Goal: Task Accomplishment & Management: Complete application form

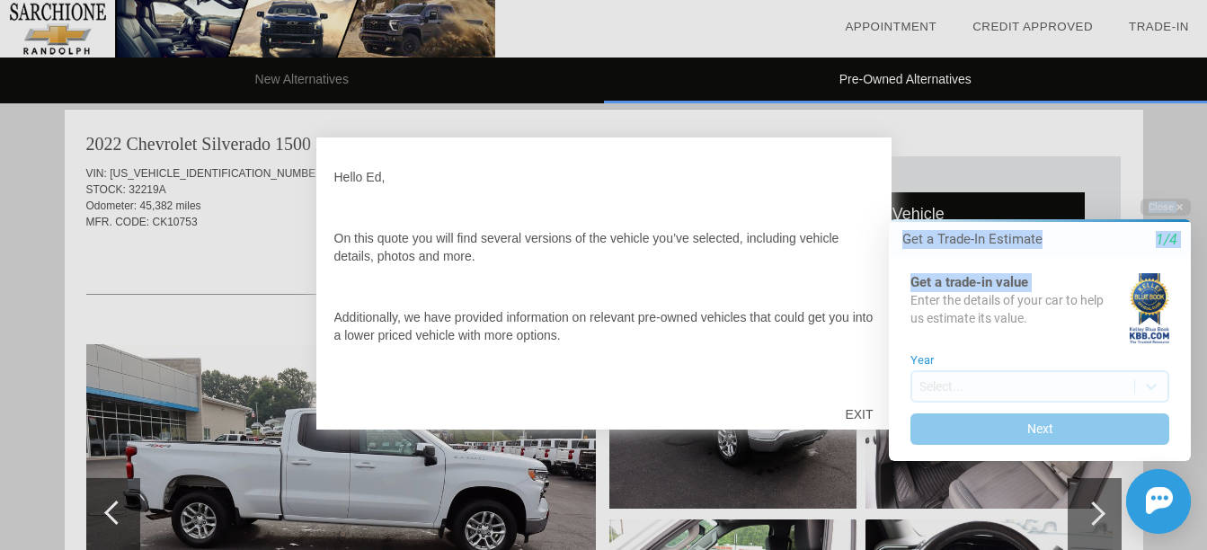
drag, startPoint x: 865, startPoint y: 263, endPoint x: 871, endPoint y: 295, distance: 33.0
click at [871, 183] on html "Welcome! Get a Trade-In Estimate 1/4 Get a trade-in value Enter the details of …" at bounding box center [1029, 183] width 356 height 0
drag, startPoint x: 871, startPoint y: 295, endPoint x: 868, endPoint y: 313, distance: 18.3
click at [868, 183] on html "Welcome! Get a Trade-In Estimate 1/4 Get a trade-in value Enter the details of …" at bounding box center [1029, 183] width 356 height 0
drag, startPoint x: 868, startPoint y: 313, endPoint x: 868, endPoint y: 374, distance: 61.1
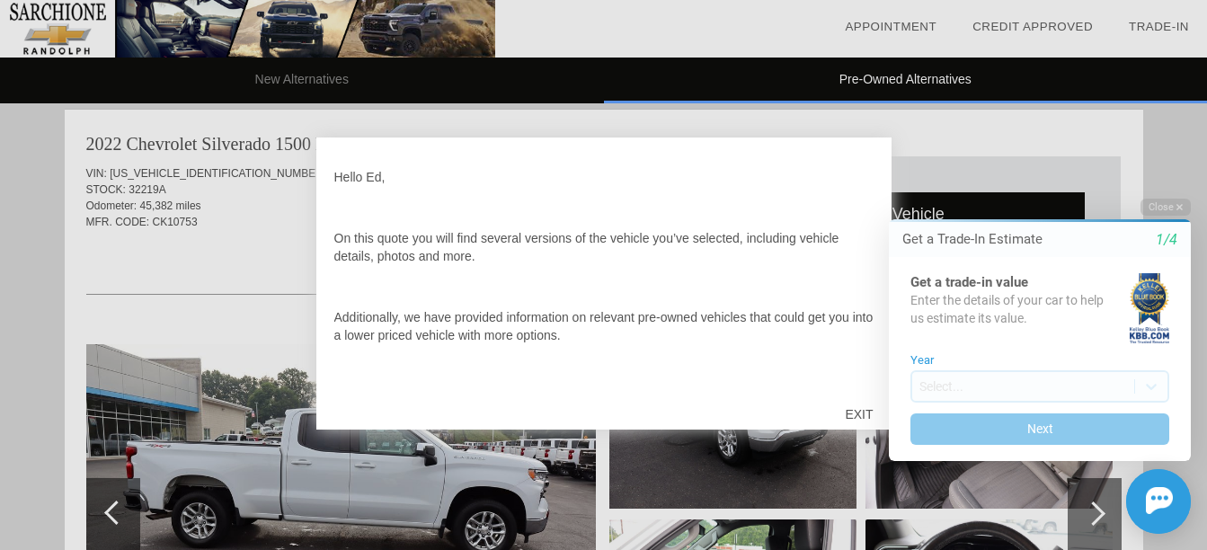
click at [868, 374] on div "Close Get a Trade-In Estimate 1/4 Get a trade-in value Enter the details of you…" at bounding box center [1030, 366] width 324 height 335
click at [859, 183] on html "Welcome! Get a Trade-In Estimate 1/4 Get a trade-in value Enter the details of …" at bounding box center [1029, 183] width 356 height 0
click at [1172, 149] on div at bounding box center [603, 275] width 1207 height 550
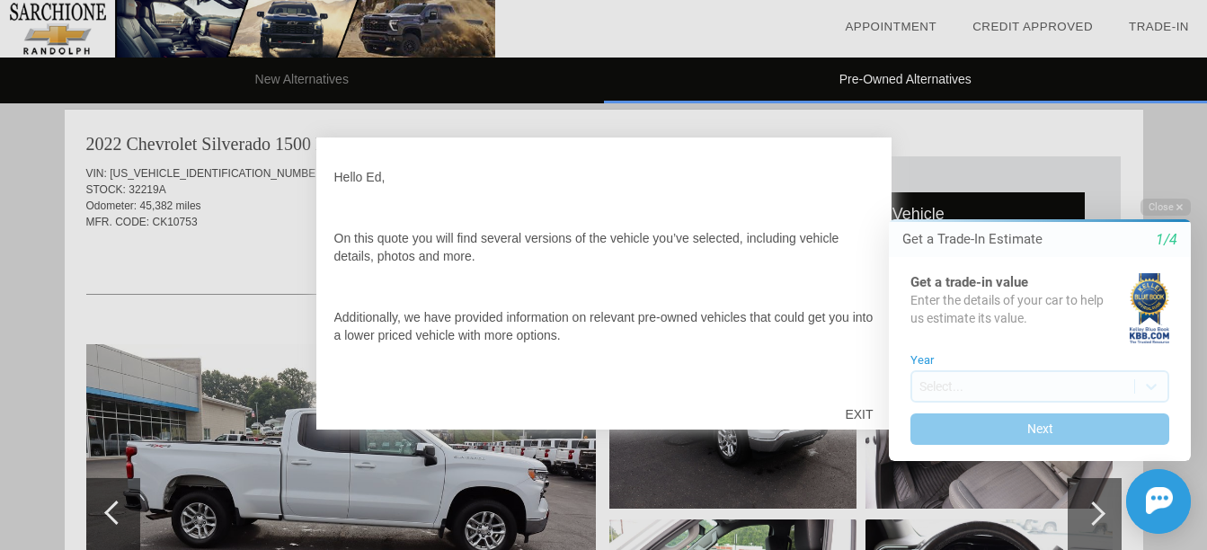
click at [374, 476] on div at bounding box center [603, 275] width 1207 height 550
click at [860, 183] on html "Welcome! Get a Trade-In Estimate 1/4 Get a trade-in value Enter the details of …" at bounding box center [1029, 183] width 356 height 0
click at [855, 183] on html "Welcome! Get a Trade-In Estimate 1/4 Get a trade-in value Enter the details of …" at bounding box center [1029, 183] width 356 height 0
drag, startPoint x: 867, startPoint y: 251, endPoint x: 854, endPoint y: 307, distance: 57.1
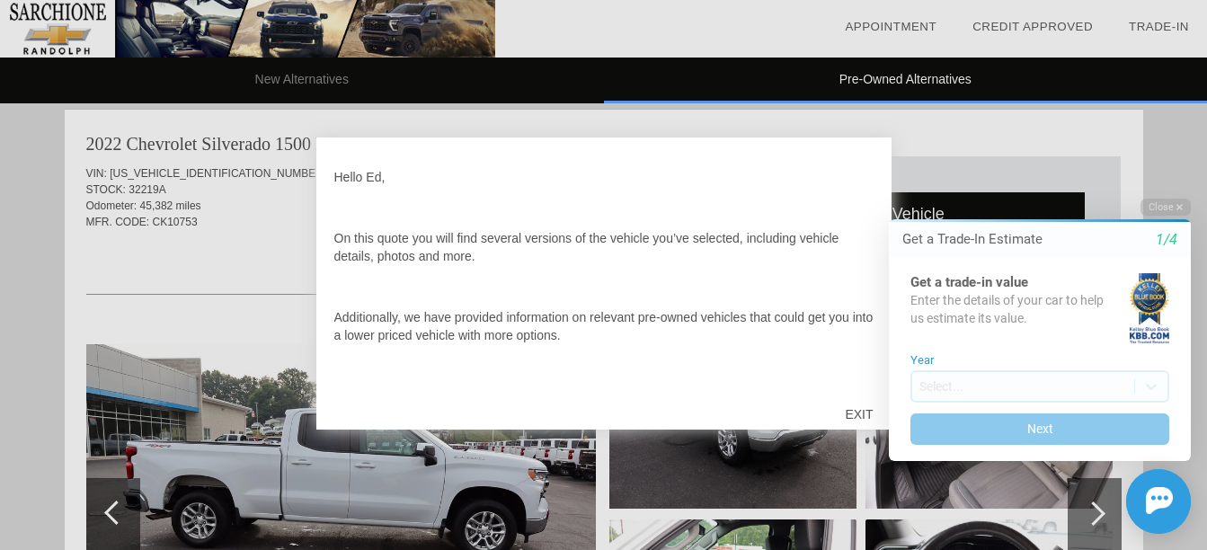
click at [859, 183] on html "Welcome! Get a Trade-In Estimate 1/4 Get a trade-in value Enter the details of …" at bounding box center [1029, 183] width 356 height 0
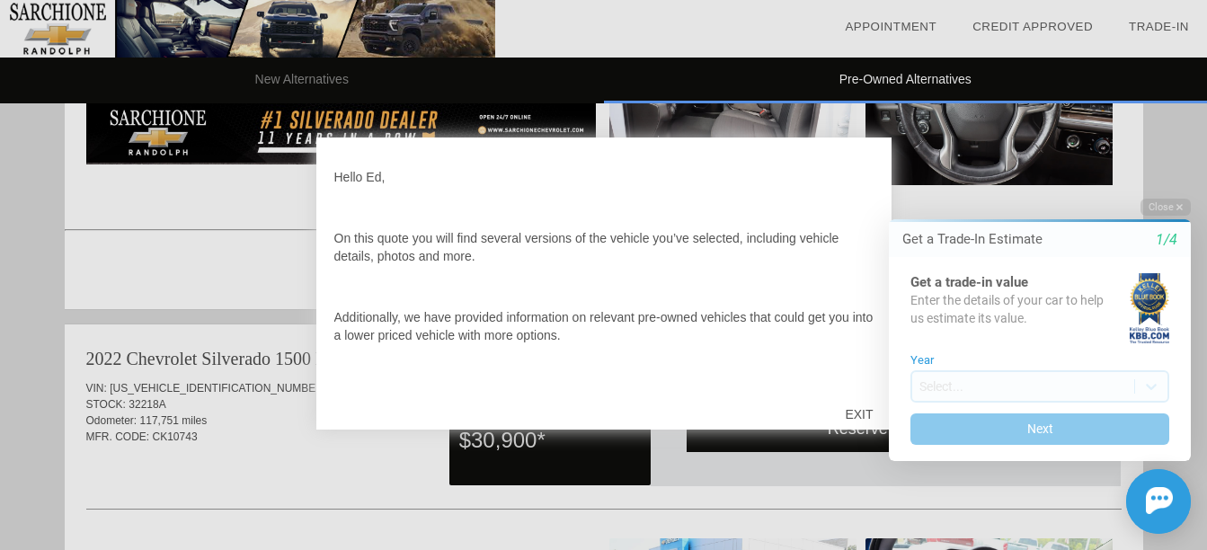
scroll to position [1642, 0]
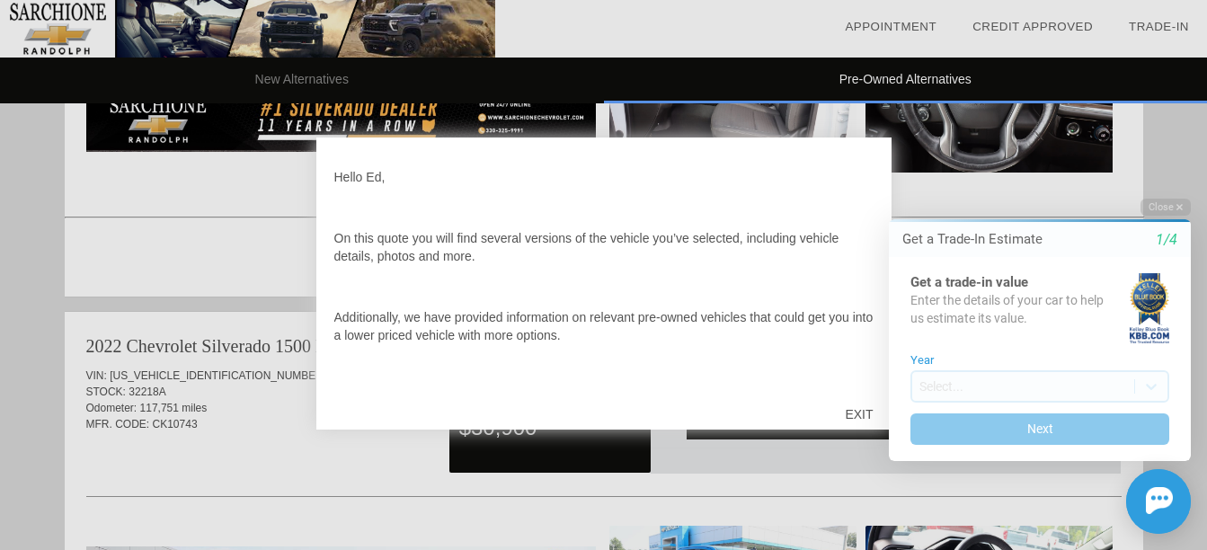
click at [859, 183] on html "Welcome! Get a Trade-In Estimate 1/4 Get a trade-in value Enter the details of …" at bounding box center [1029, 183] width 356 height 0
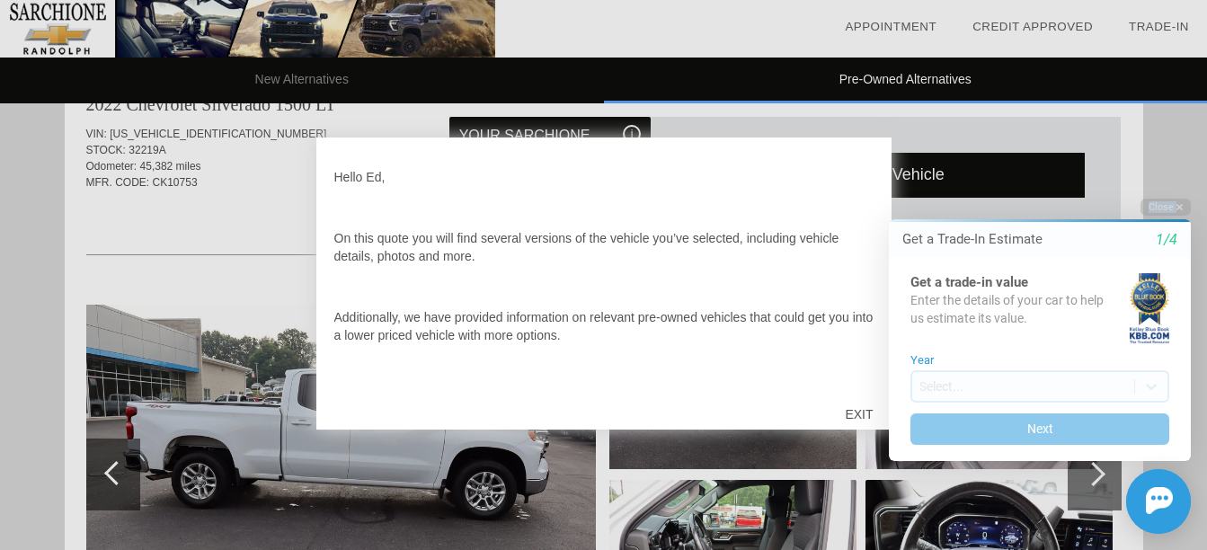
scroll to position [1143, 0]
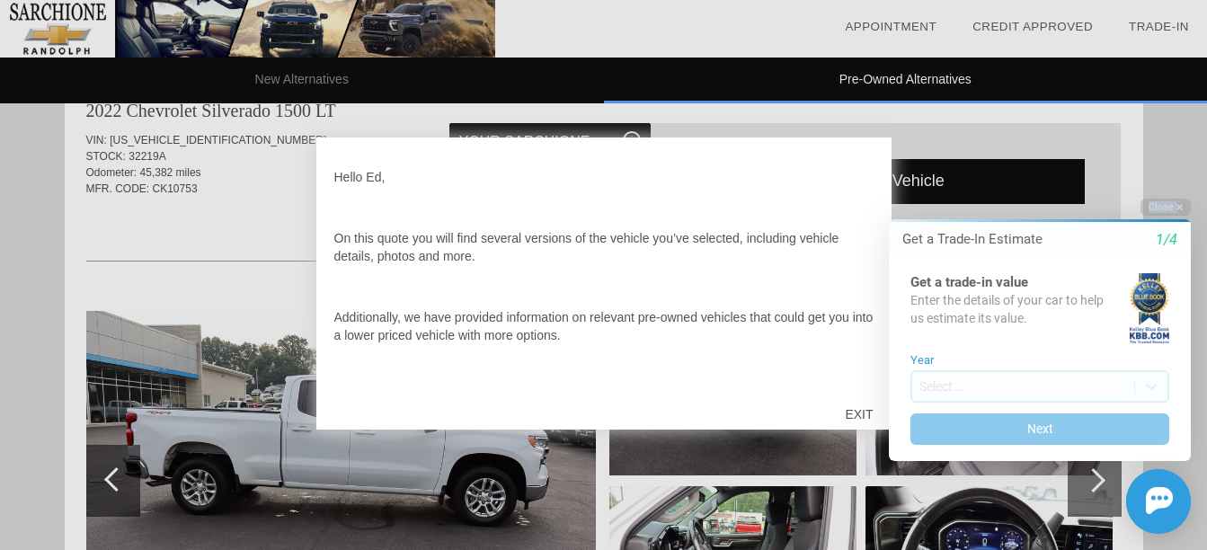
drag, startPoint x: 1215, startPoint y: 275, endPoint x: 324, endPoint y: 24, distance: 925.6
click at [109, 476] on div at bounding box center [603, 275] width 1207 height 550
click at [109, 477] on div at bounding box center [603, 275] width 1207 height 550
click at [1099, 477] on div "Initial Toast" at bounding box center [1030, 501] width 324 height 65
click at [859, 183] on html "Welcome! Get a Trade-In Estimate 1/4 Get a trade-in value Enter the details of …" at bounding box center [1029, 183] width 356 height 0
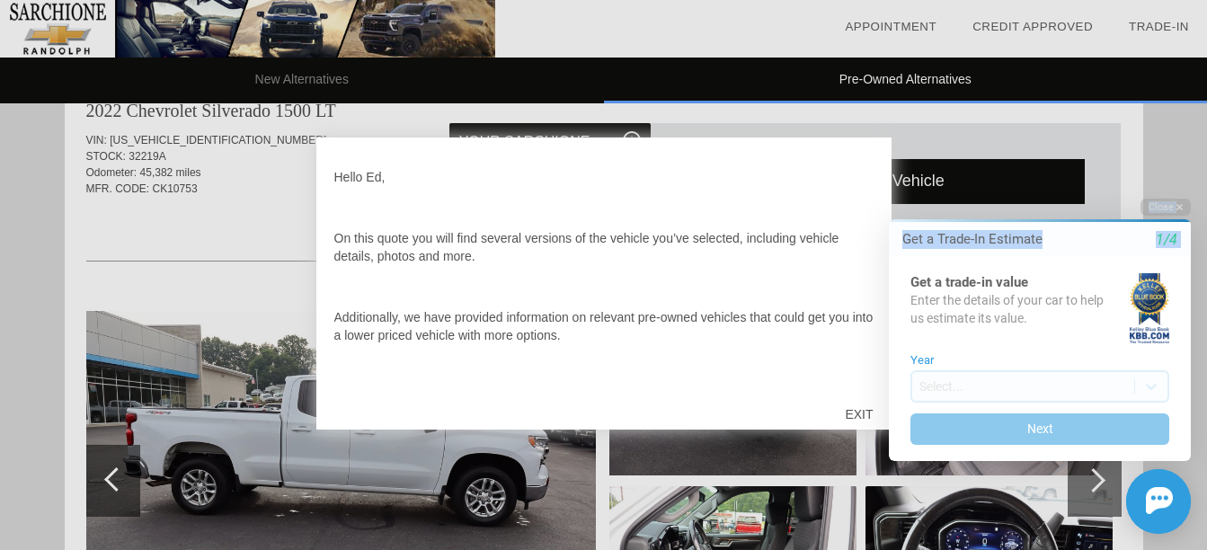
drag, startPoint x: 866, startPoint y: 251, endPoint x: 868, endPoint y: 267, distance: 16.3
click at [868, 183] on html "Welcome! Get a Trade-In Estimate 1/4 Get a trade-in value Enter the details of …" at bounding box center [1029, 183] width 356 height 0
drag, startPoint x: 646, startPoint y: 198, endPoint x: 515, endPoint y: 217, distance: 132.6
click at [515, 217] on div "Hello Ed, On this quote you will find several versions of the vehicle you’ve se…" at bounding box center [603, 273] width 539 height 234
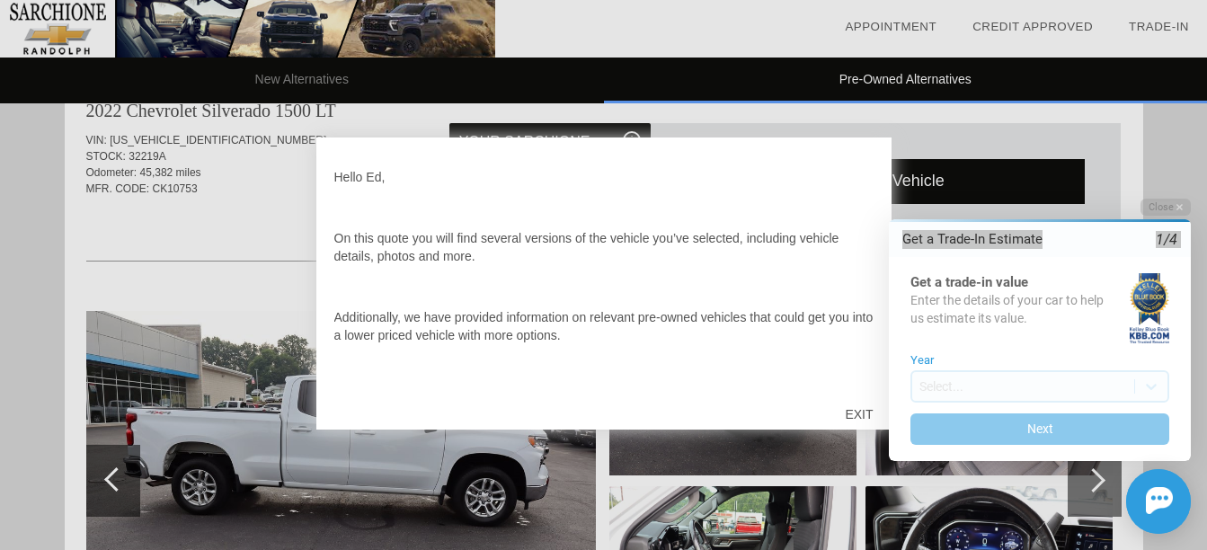
click at [520, 213] on div "Hello Ed, On this quote you will find several versions of the vehicle you’ve se…" at bounding box center [603, 273] width 539 height 234
drag, startPoint x: 599, startPoint y: 192, endPoint x: 690, endPoint y: 182, distance: 91.4
click at [602, 192] on div "Hello Ed, On this quote you will find several versions of the vehicle you’ve se…" at bounding box center [603, 273] width 539 height 234
drag, startPoint x: 690, startPoint y: 182, endPoint x: 838, endPoint y: 172, distance: 148.7
click at [835, 174] on p "Hello Ed," at bounding box center [603, 177] width 539 height 18
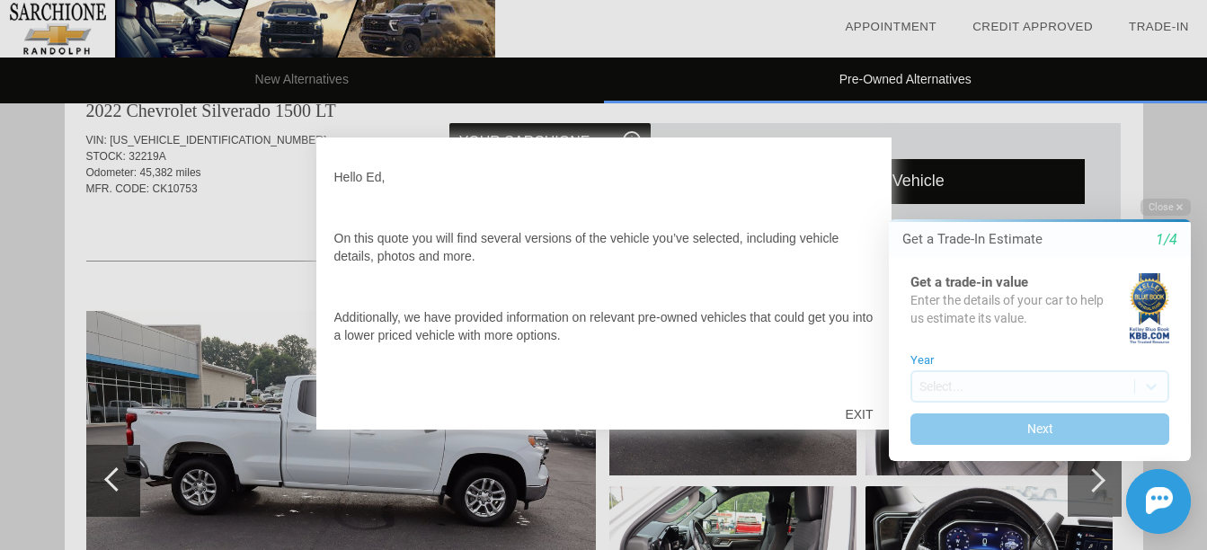
drag, startPoint x: 862, startPoint y: 219, endPoint x: 863, endPoint y: 250, distance: 30.6
click at [863, 183] on html "Welcome! Get a Trade-In Estimate 1/4 Get a trade-in value Enter the details of …" at bounding box center [1029, 183] width 356 height 0
click at [866, 183] on html "Welcome! Get a Trade-In Estimate 1/4 Get a trade-in value Enter the details of …" at bounding box center [1029, 183] width 356 height 0
click at [1001, 361] on label "Year" at bounding box center [1040, 360] width 259 height 13
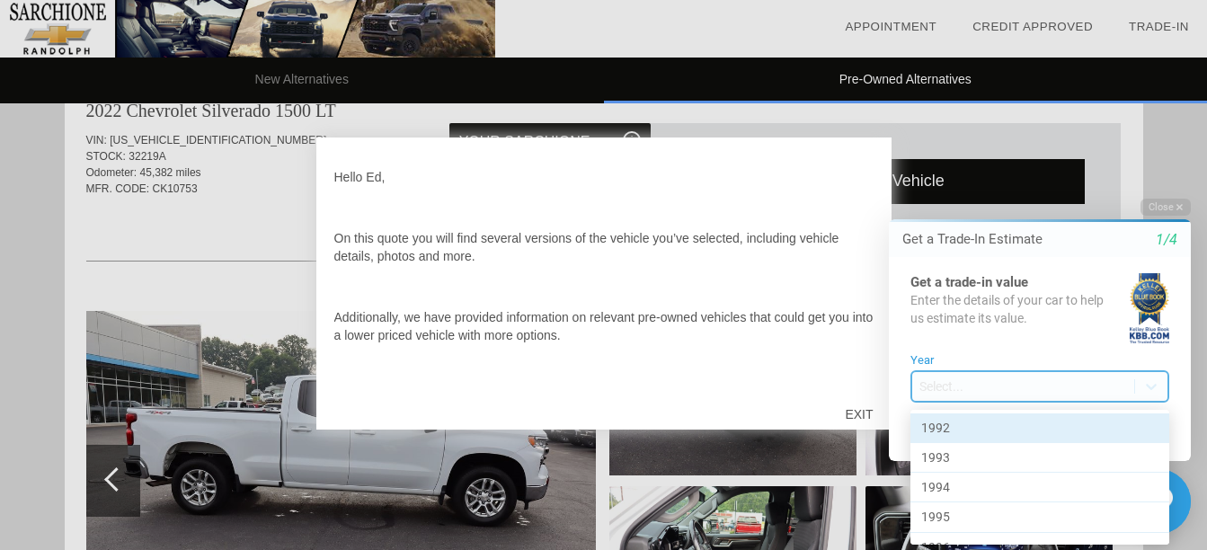
click at [989, 183] on body "Welcome! Get a Trade-In Estimate 1/4 Get a trade-in value Enter the details of …" at bounding box center [1029, 183] width 356 height 0
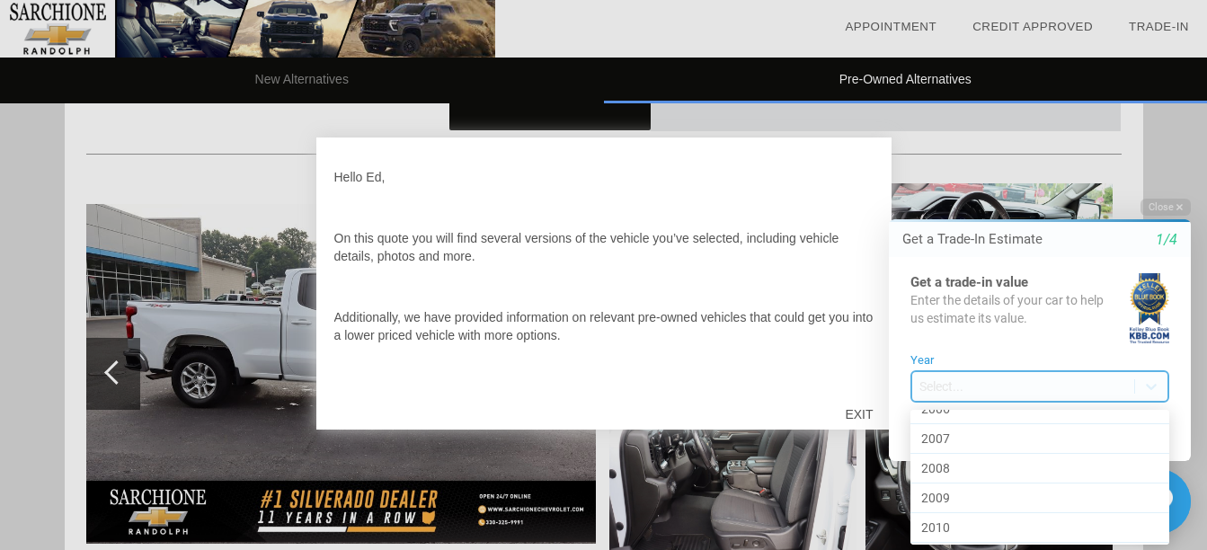
scroll to position [589, 0]
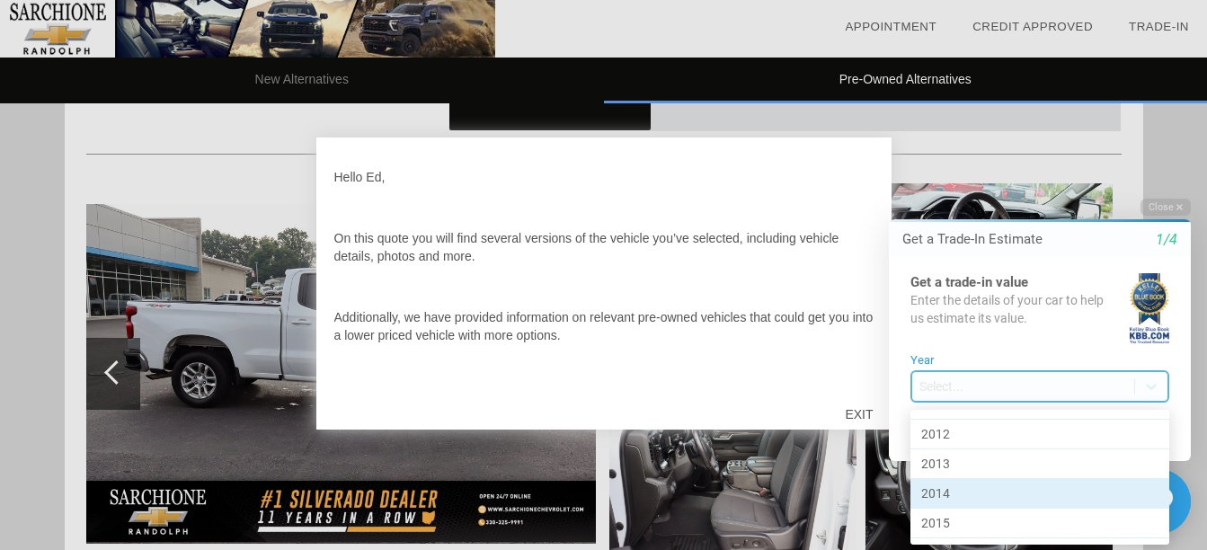
click at [931, 492] on div "2014" at bounding box center [1040, 494] width 259 height 30
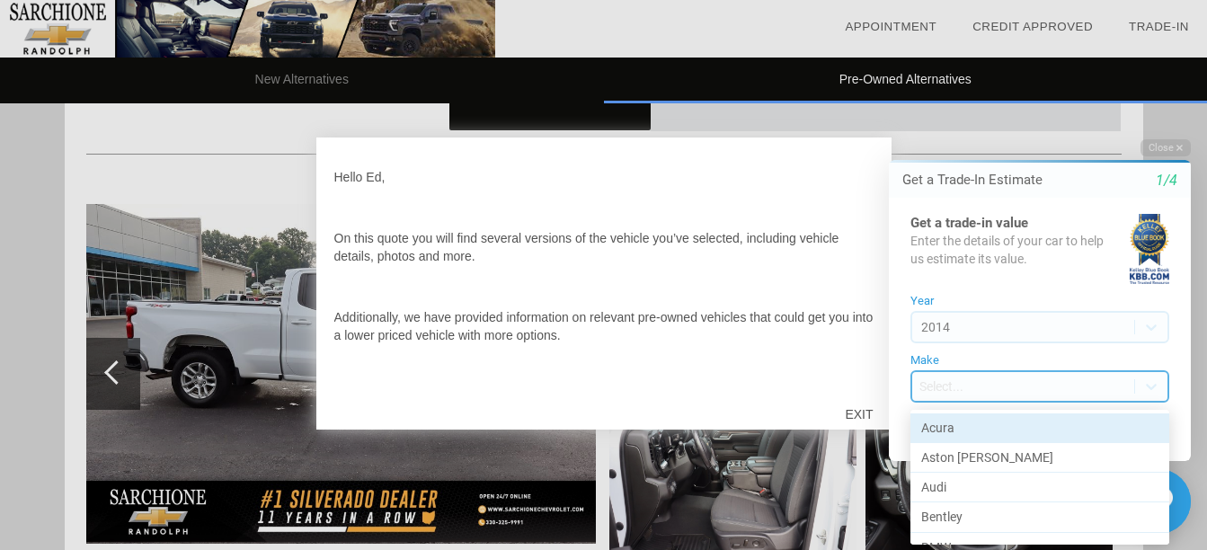
click at [976, 123] on body "Welcome! Get a Trade-In Estimate 1/4 Get a trade-in value Enter the details of …" at bounding box center [1029, 123] width 356 height 0
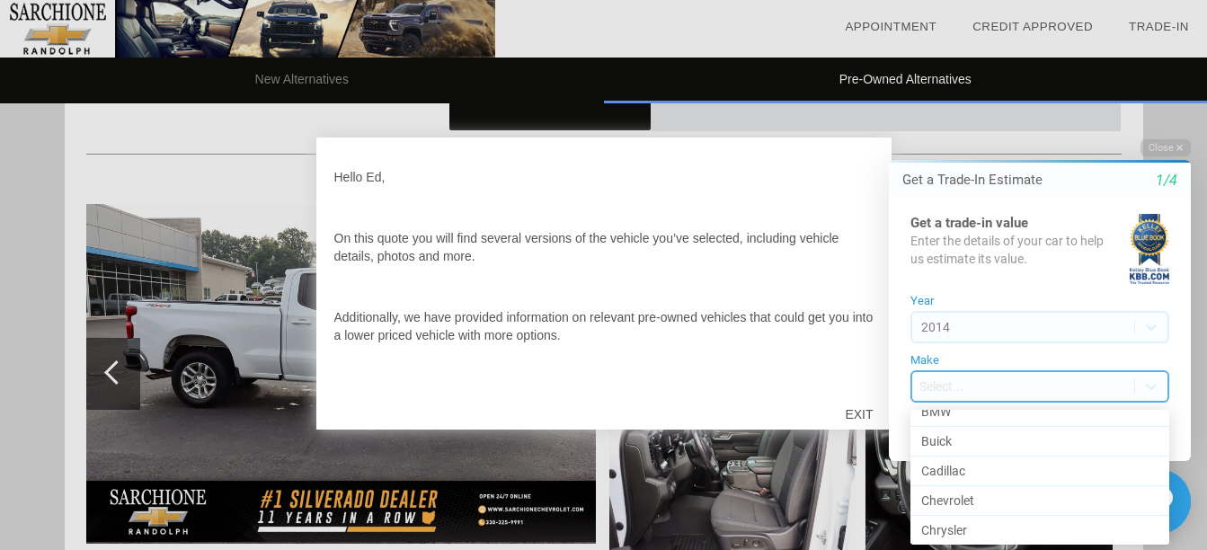
scroll to position [149, 0]
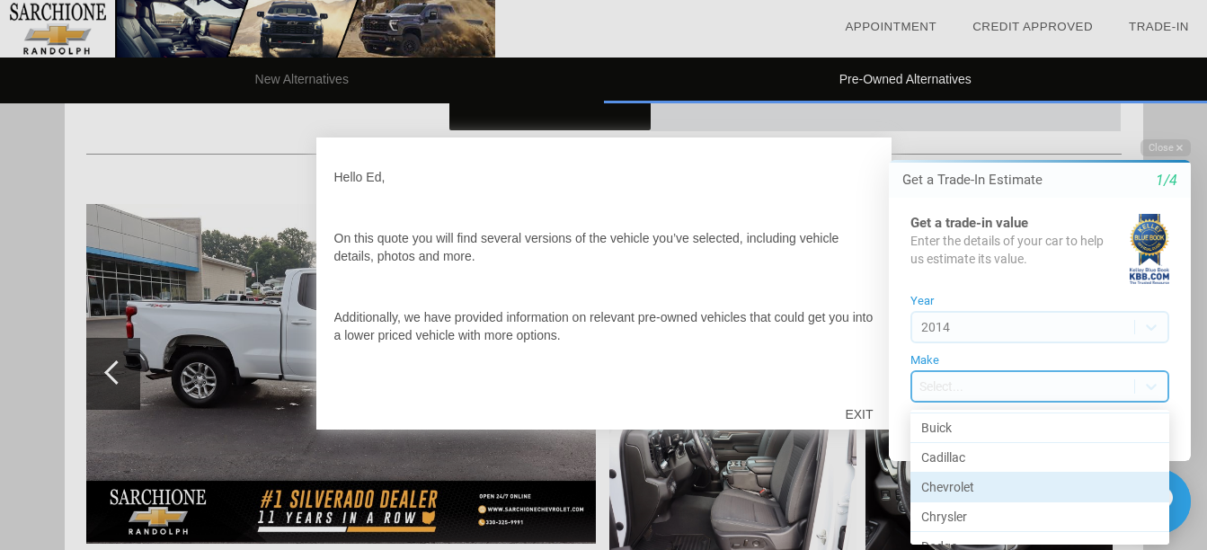
click at [972, 485] on div "Chevrolet" at bounding box center [1040, 488] width 259 height 30
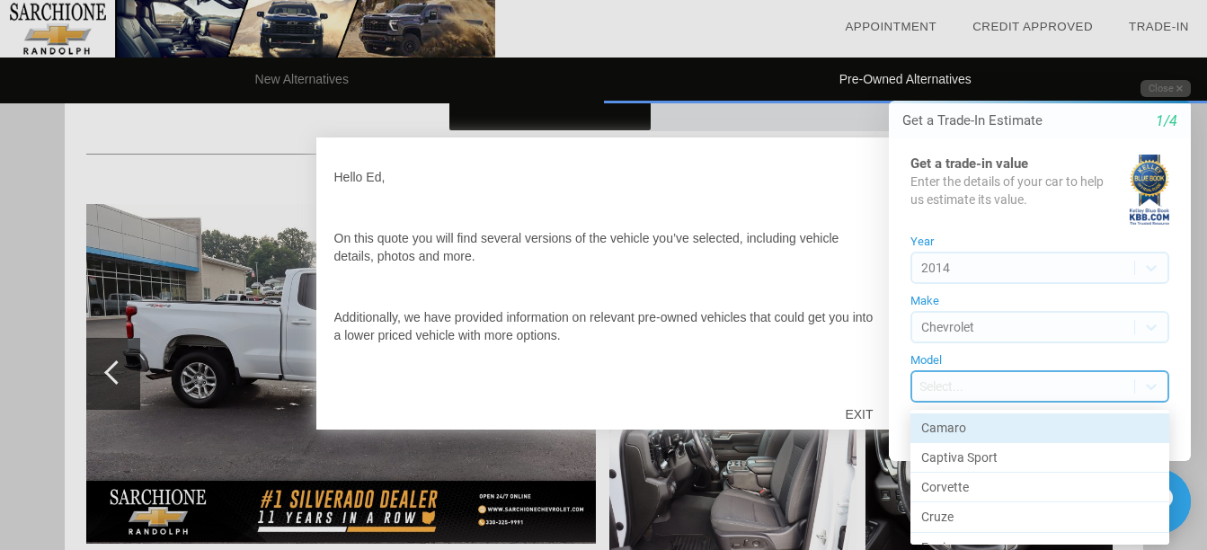
click at [956, 64] on body "Welcome! Get a Trade-In Estimate 1/4 Get a trade-in value Enter the details of …" at bounding box center [1029, 64] width 356 height 0
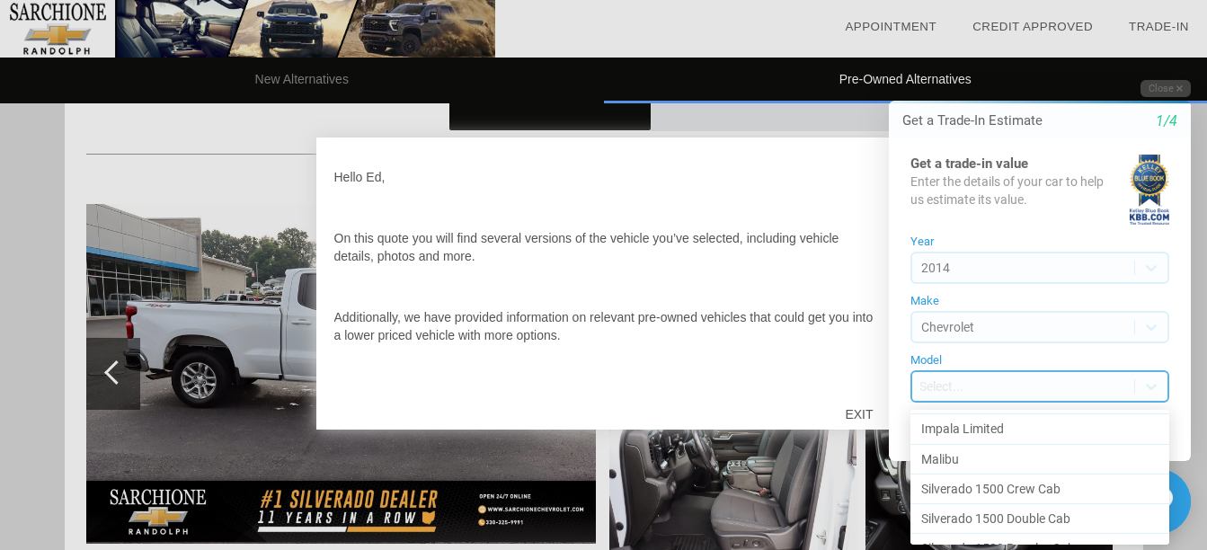
scroll to position [395, 0]
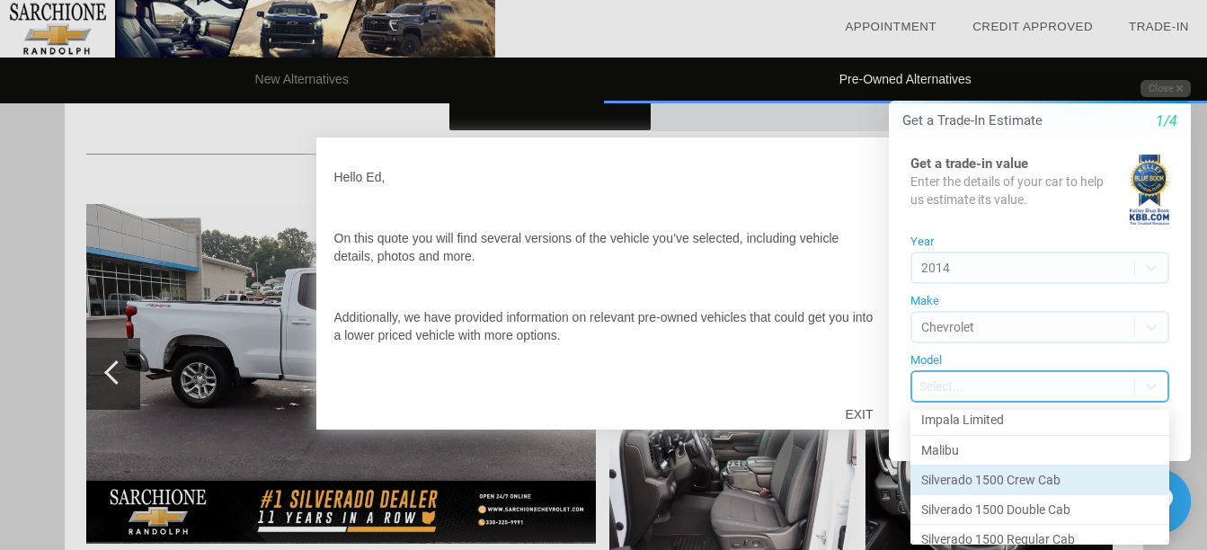
click at [1007, 478] on div "Silverado 1500 Crew Cab" at bounding box center [1040, 481] width 259 height 30
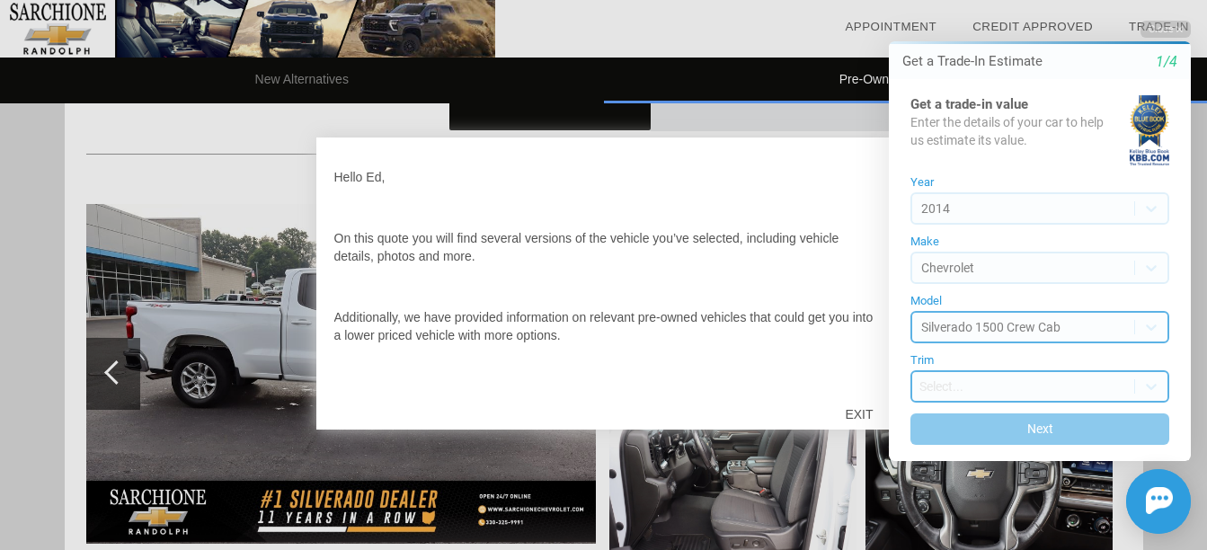
click at [962, 4] on body "Welcome! Get a Trade-In Estimate 1/4 Get a trade-in value Enter the details of …" at bounding box center [1029, 4] width 356 height 0
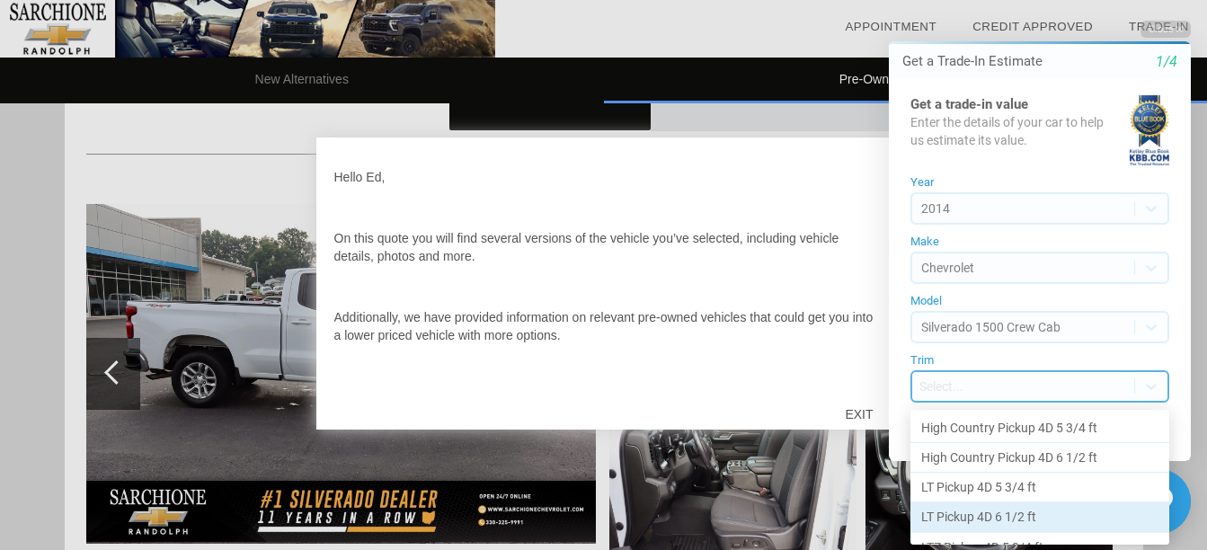
click at [957, 512] on div "LT Pickup 4D 6 1/2 ft" at bounding box center [1040, 518] width 259 height 30
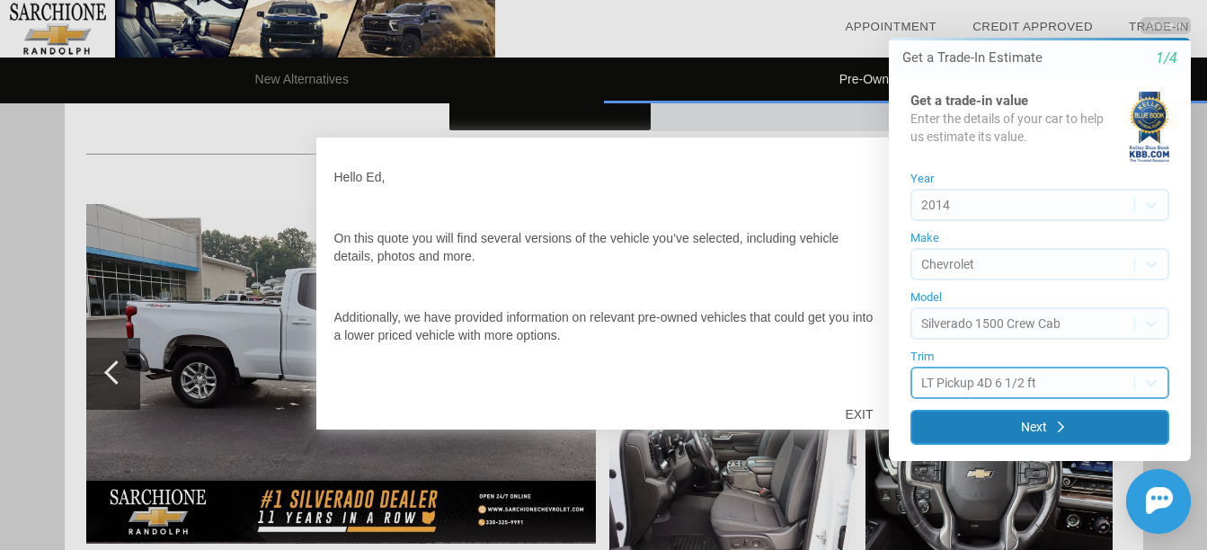
click at [1037, 422] on button "Next" at bounding box center [1040, 427] width 259 height 35
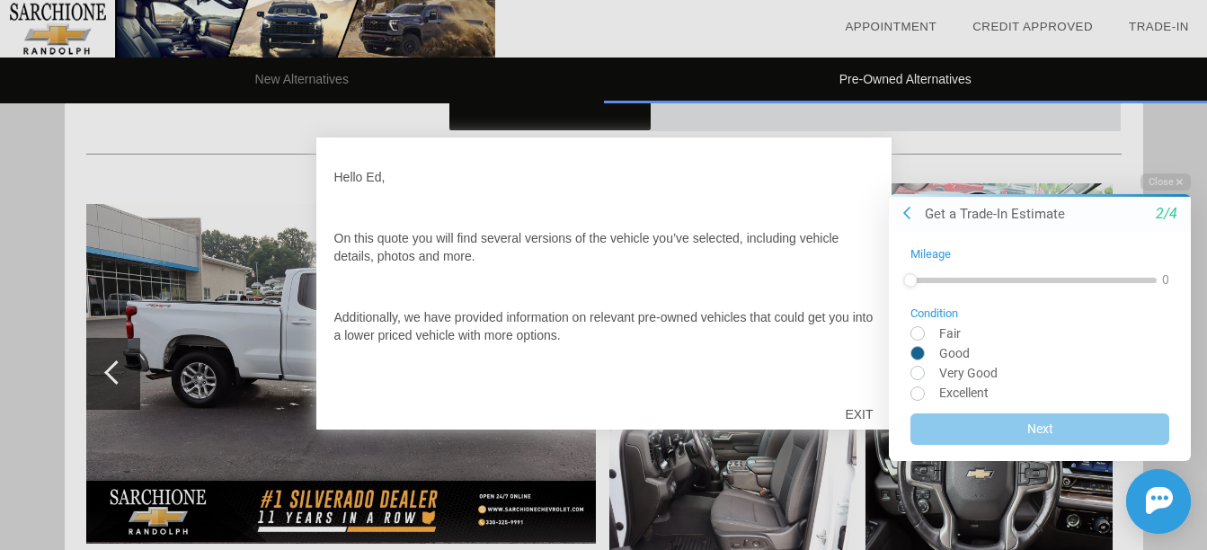
click at [916, 350] on input "radio" at bounding box center [1040, 351] width 259 height 13
radio input "true"
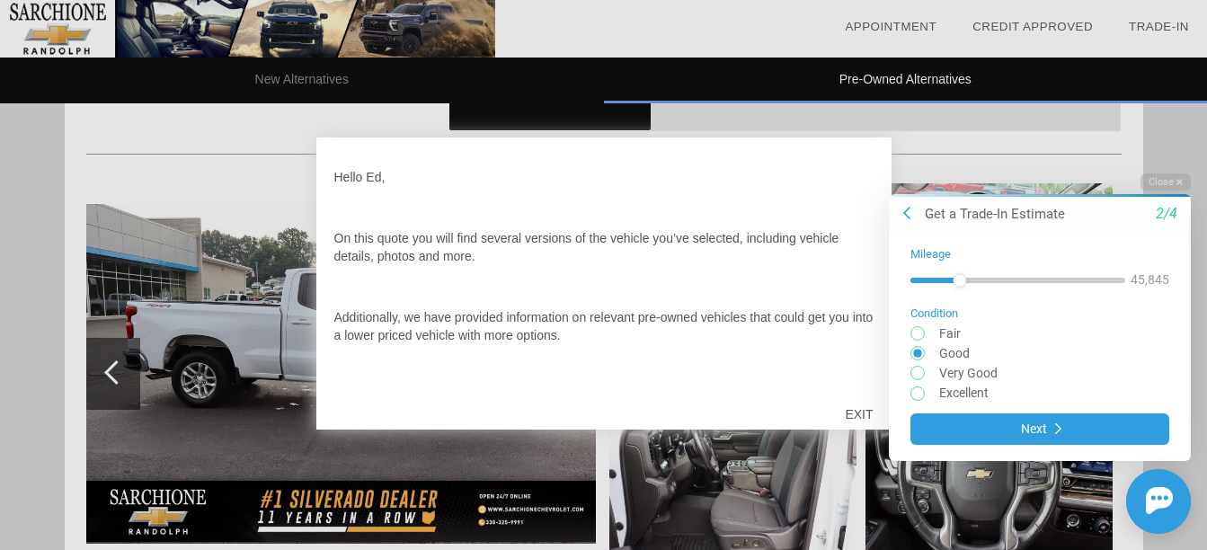
click at [960, 271] on div at bounding box center [1018, 279] width 215 height 32
click at [1041, 277] on div at bounding box center [1015, 279] width 208 height 5
click at [1060, 281] on div at bounding box center [1015, 279] width 208 height 5
click at [1081, 280] on div at bounding box center [1015, 279] width 208 height 5
click at [1092, 280] on div at bounding box center [1015, 279] width 208 height 5
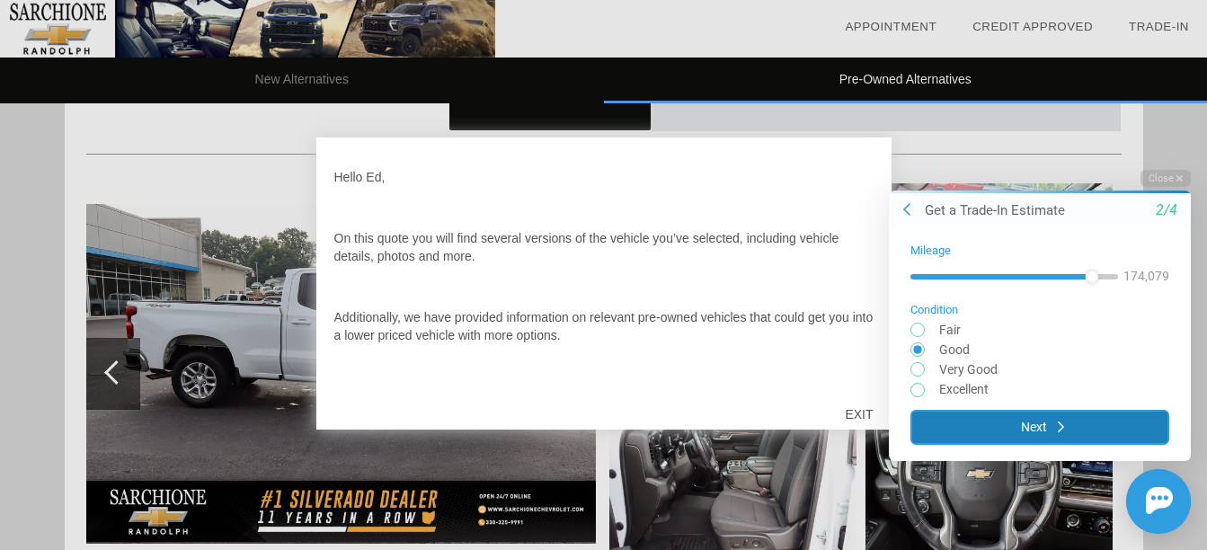
click at [1046, 426] on button "Next" at bounding box center [1040, 426] width 259 height 35
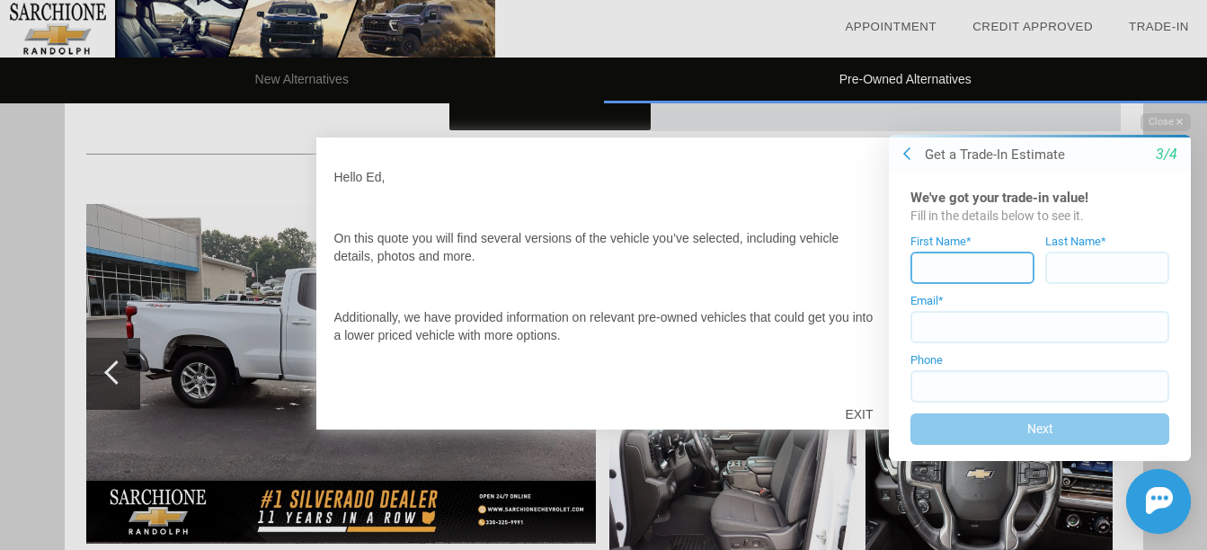
click at [974, 270] on input at bounding box center [973, 268] width 124 height 32
type input "ED"
type input "[PERSON_NAME]"
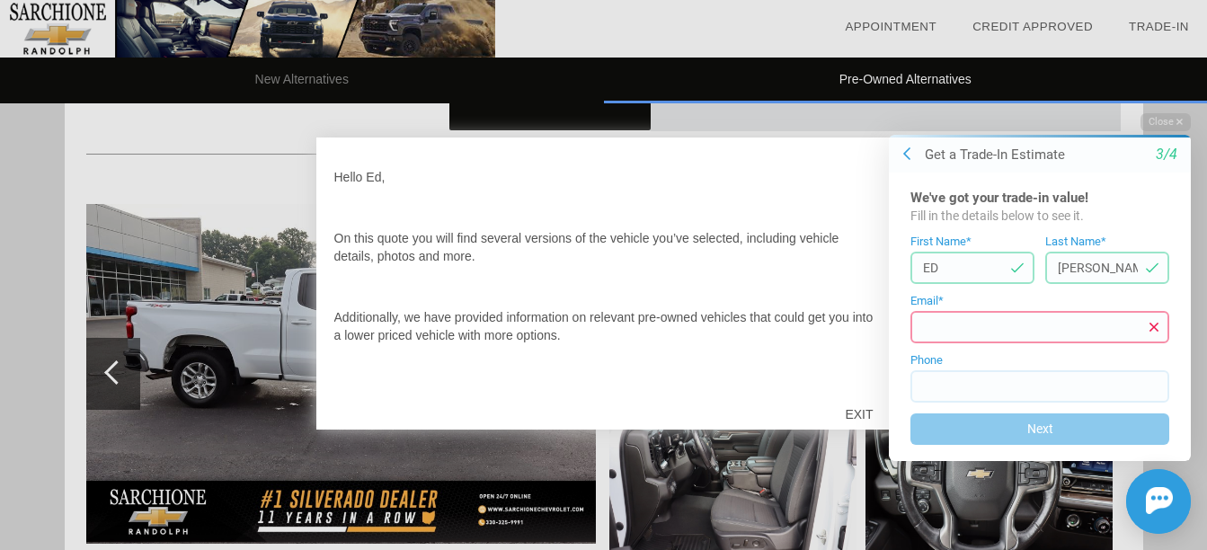
click at [962, 331] on input at bounding box center [1040, 327] width 259 height 32
type input "[EMAIL_ADDRESS][DOMAIN_NAME]"
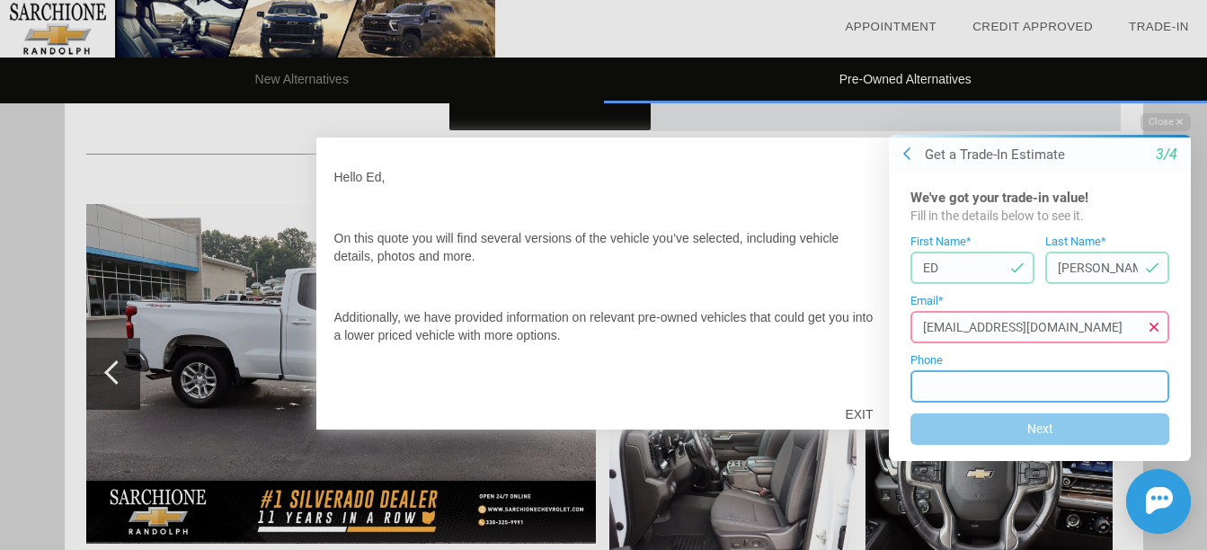
type input "[PHONE_NUMBER]"
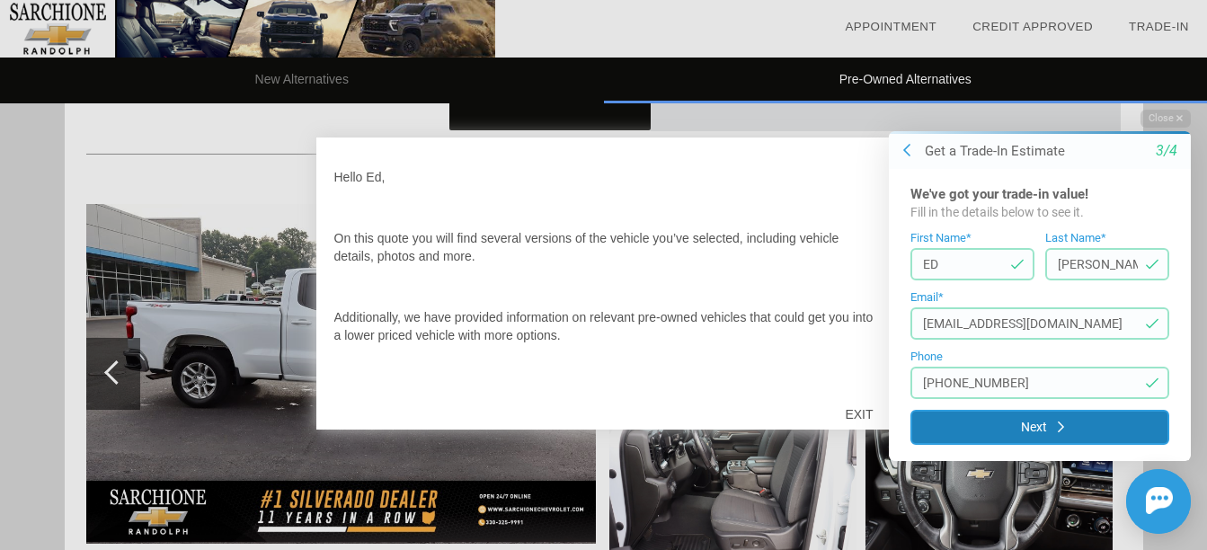
click at [1054, 418] on button "Next" at bounding box center [1040, 427] width 259 height 35
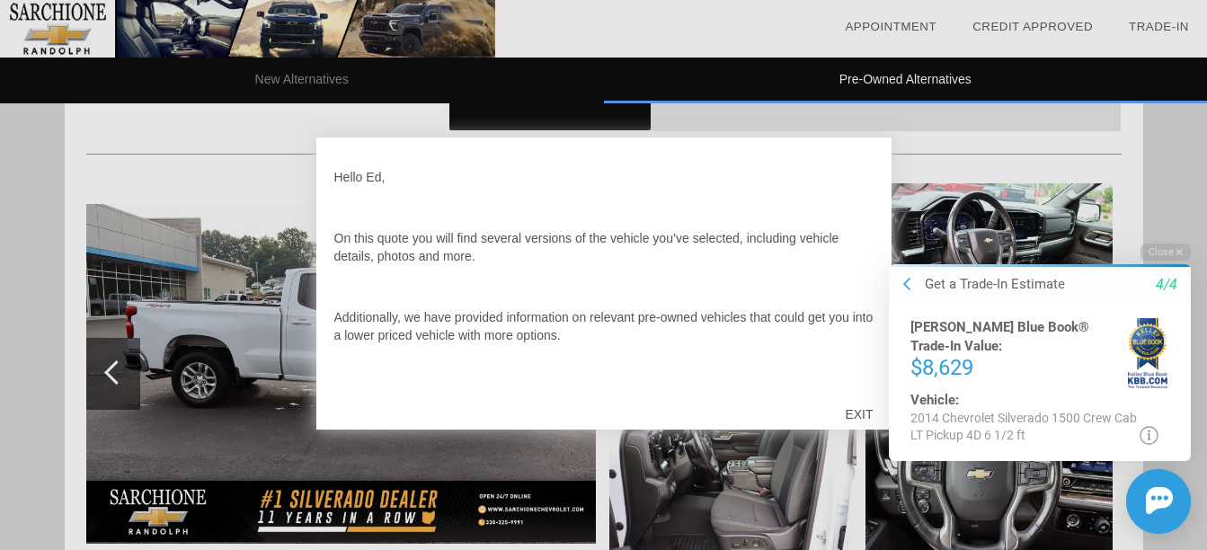
click at [856, 229] on html "Welcome! Get a Trade-In Estimate 4/4 [PERSON_NAME] Blue Book® Trade-In Value: $…" at bounding box center [1029, 229] width 356 height 0
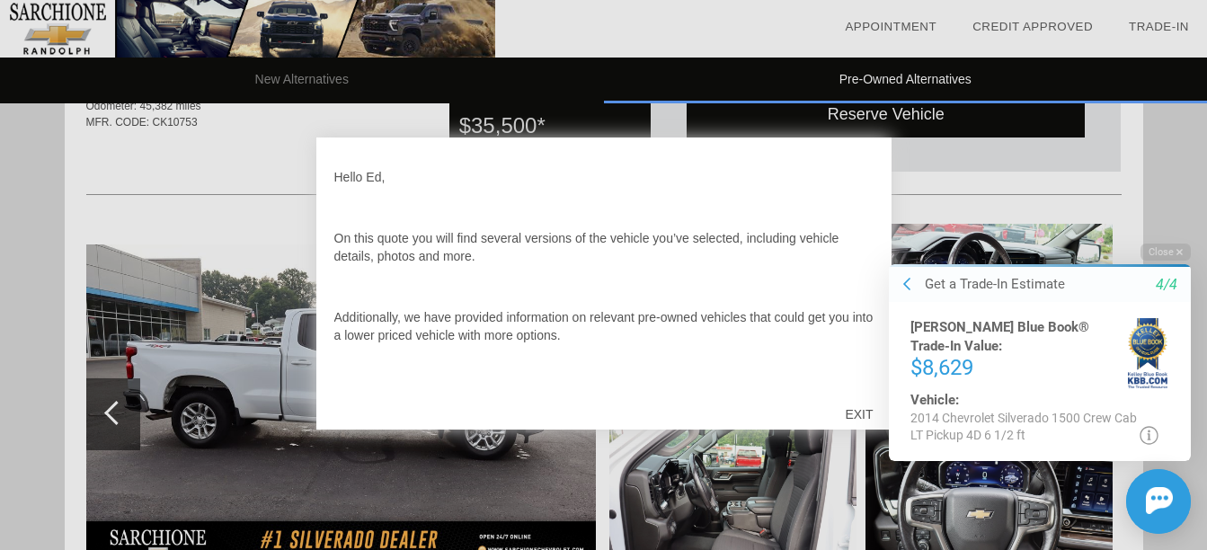
scroll to position [1229, 0]
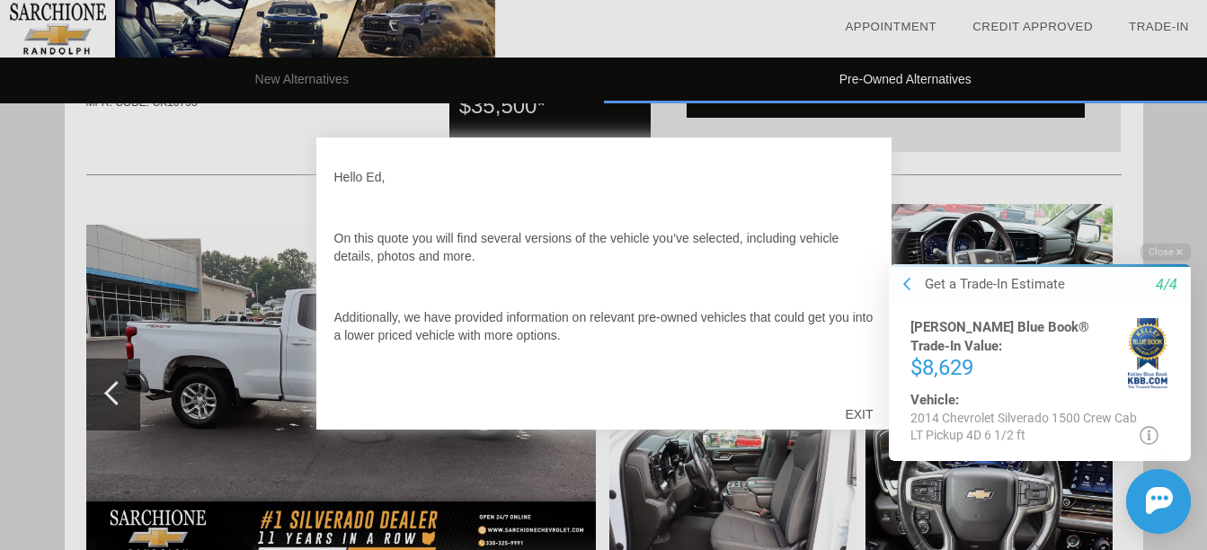
drag, startPoint x: 1213, startPoint y: 248, endPoint x: 338, endPoint y: 24, distance: 903.0
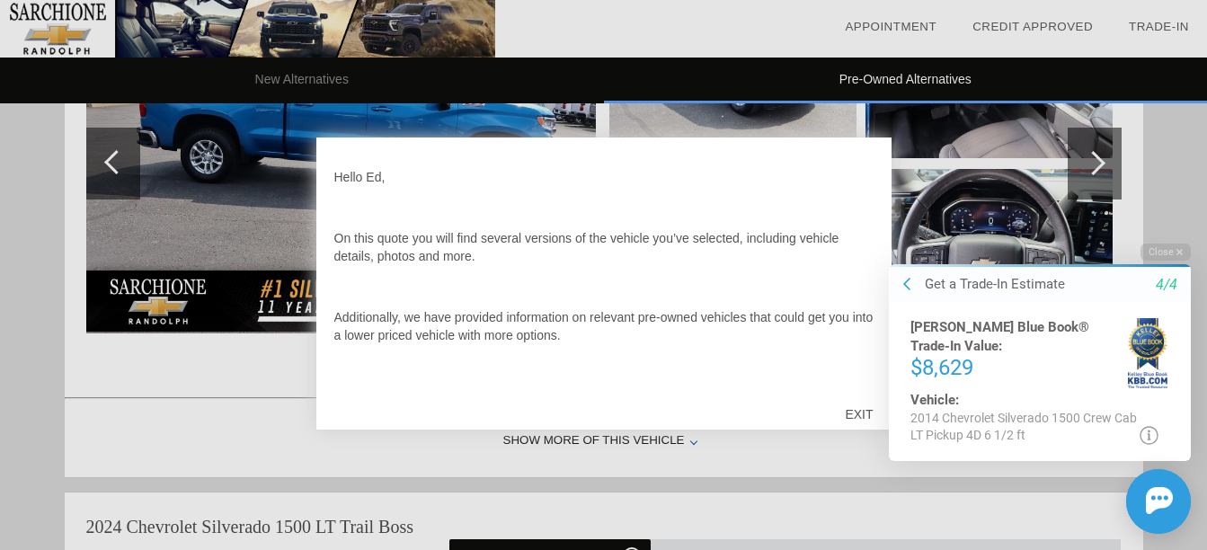
scroll to position [2235, 0]
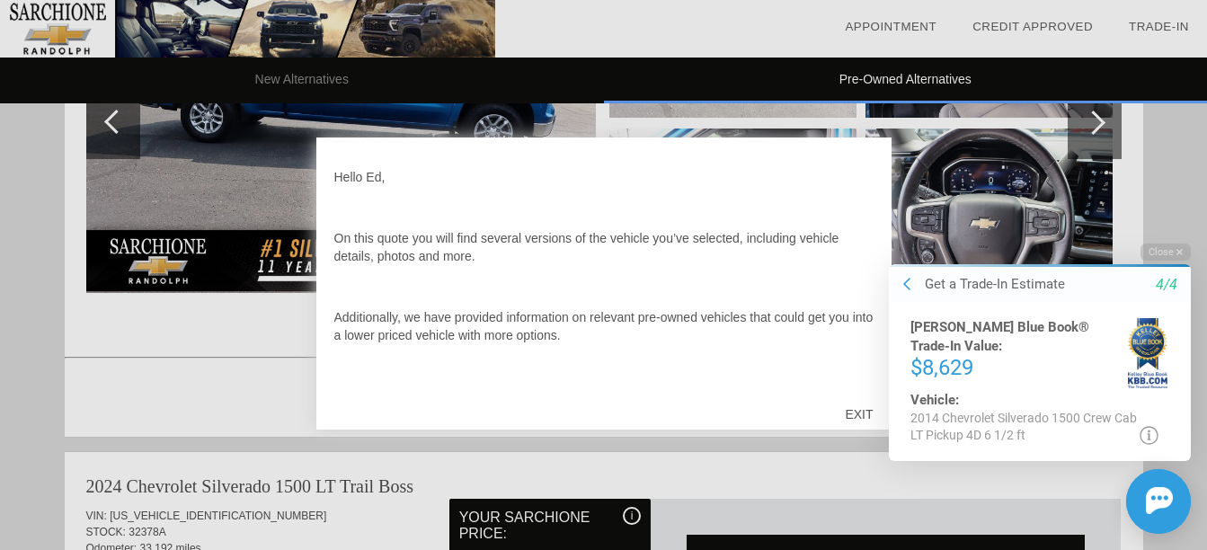
click at [1092, 127] on div at bounding box center [603, 275] width 1207 height 550
click at [1096, 120] on div at bounding box center [603, 275] width 1207 height 550
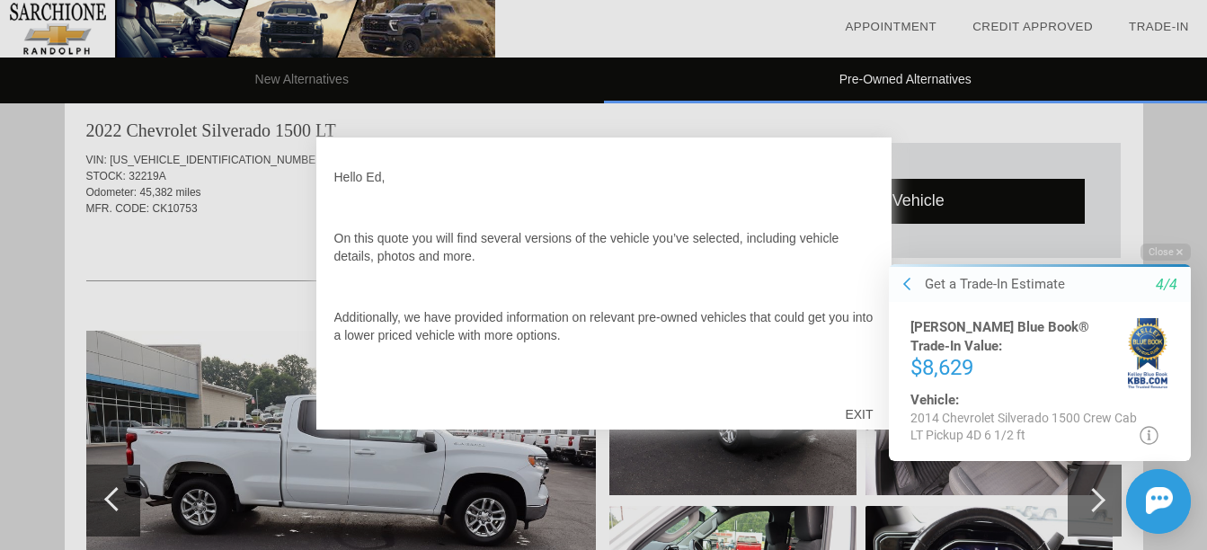
scroll to position [1116, 0]
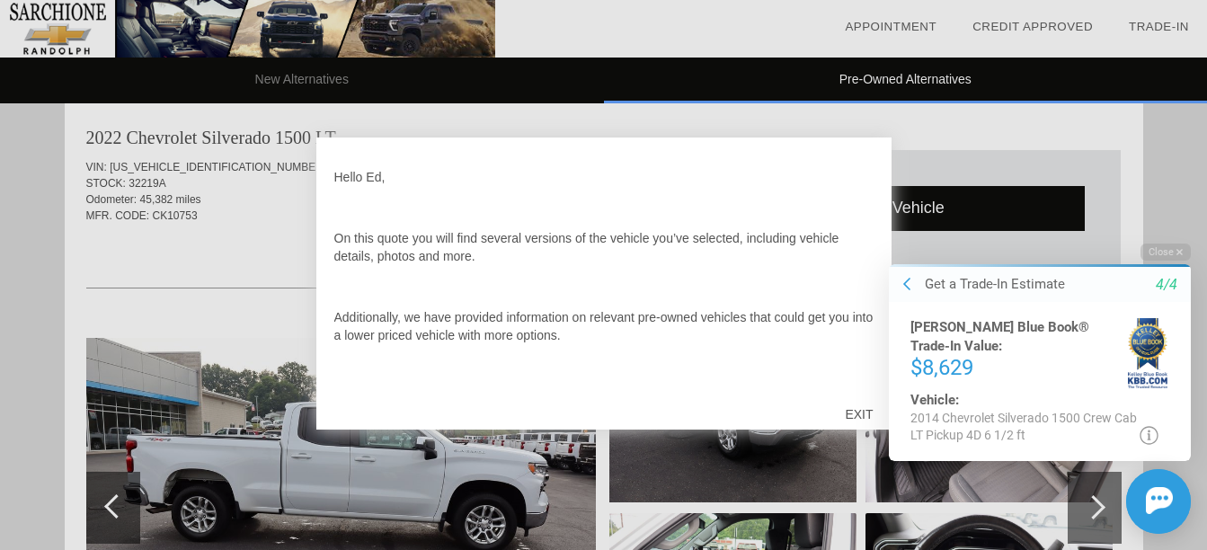
click at [1099, 502] on div "Initial Toast" at bounding box center [1030, 500] width 324 height 65
click at [1156, 286] on icon "4/4" at bounding box center [1167, 284] width 22 height 16
click at [907, 285] on icon at bounding box center [907, 283] width 7 height 14
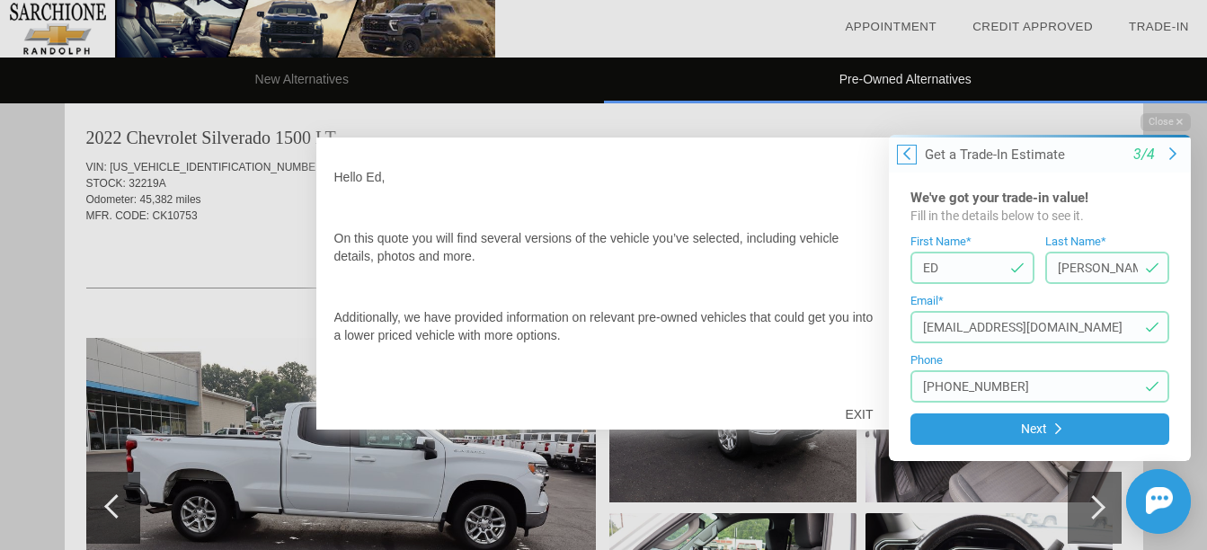
click at [904, 151] on icon at bounding box center [907, 154] width 7 height 14
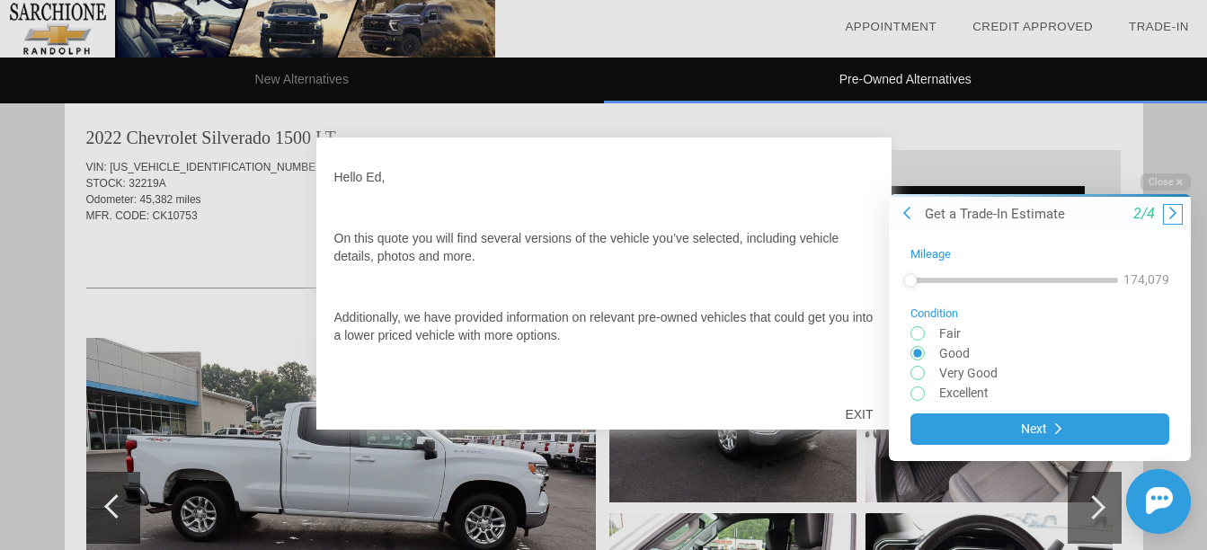
click at [1171, 212] on icon at bounding box center [1173, 212] width 7 height 14
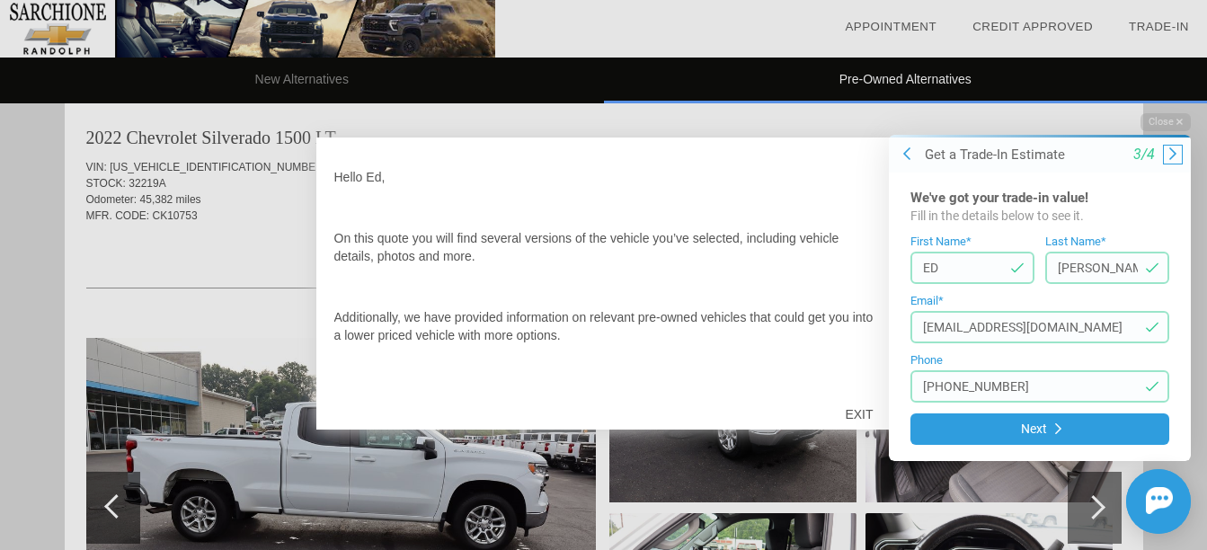
click at [1171, 155] on icon at bounding box center [1173, 154] width 7 height 14
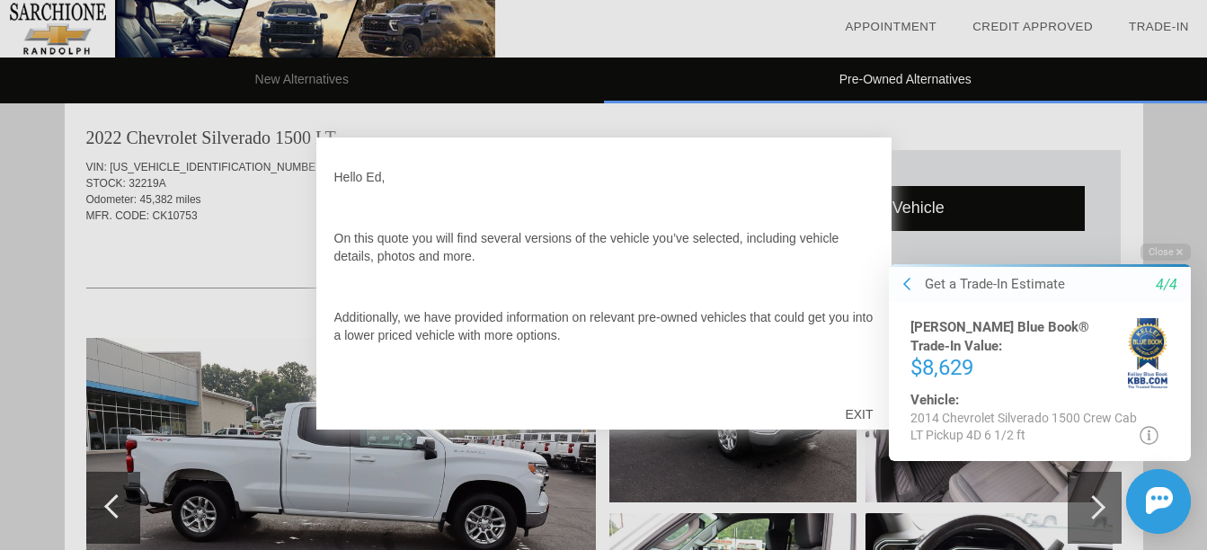
click at [1148, 433] on icon at bounding box center [1149, 434] width 19 height 19
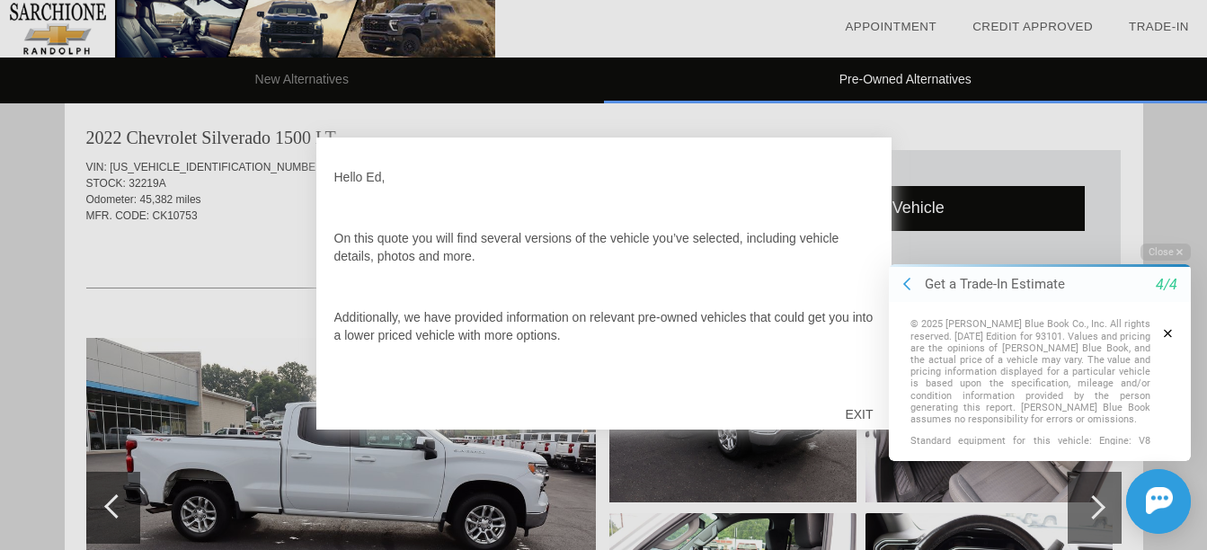
click at [1168, 331] on icon "button" at bounding box center [1168, 332] width 8 height 13
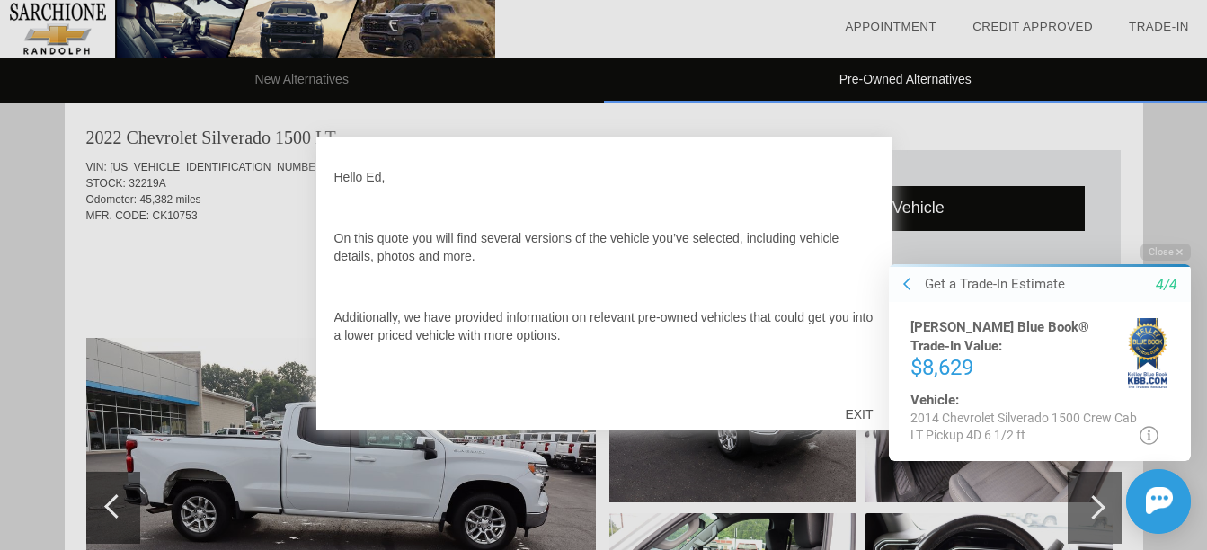
click at [1147, 351] on img at bounding box center [1148, 352] width 40 height 70
click at [907, 279] on icon at bounding box center [907, 283] width 7 height 14
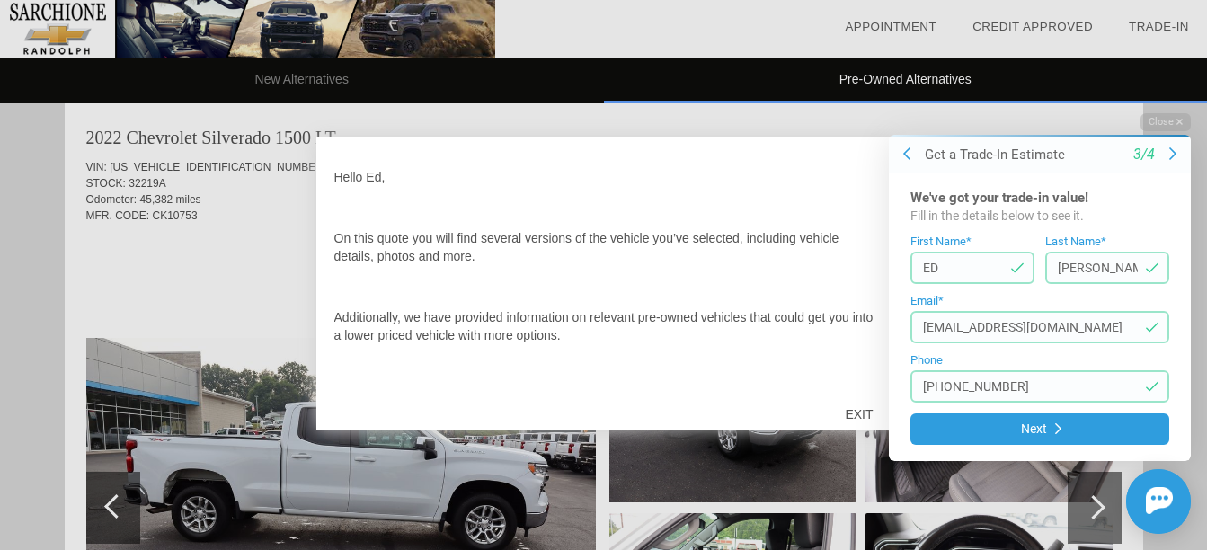
click at [907, 279] on div "We've got your trade-in value! Fill in the details below to see it. First Name*…" at bounding box center [1040, 317] width 302 height 289
click at [906, 151] on icon at bounding box center [907, 153] width 7 height 13
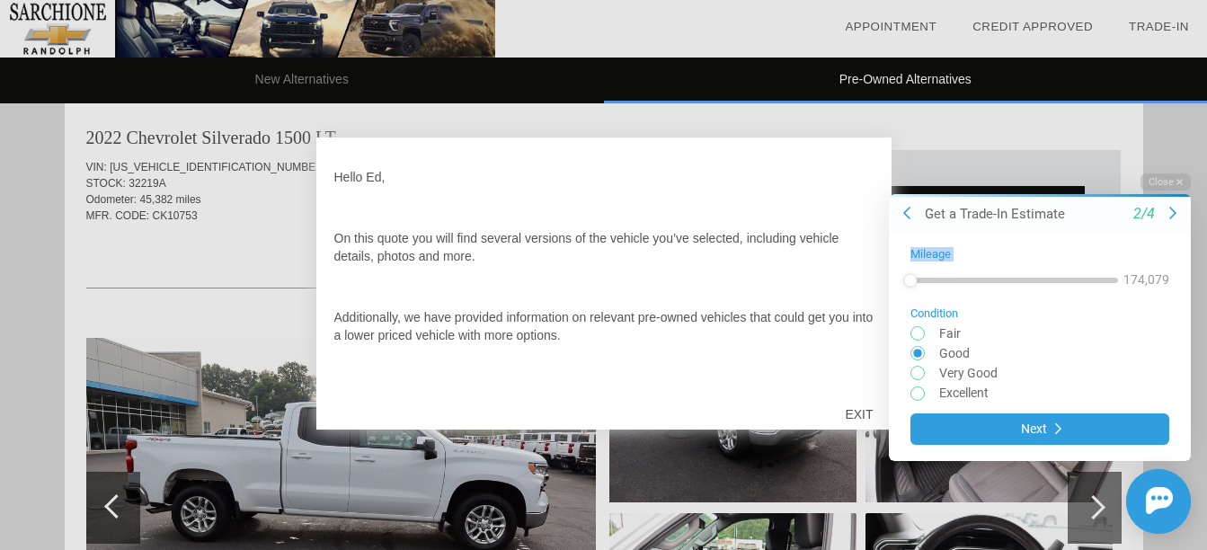
click at [1162, 211] on div at bounding box center [1173, 213] width 36 height 18
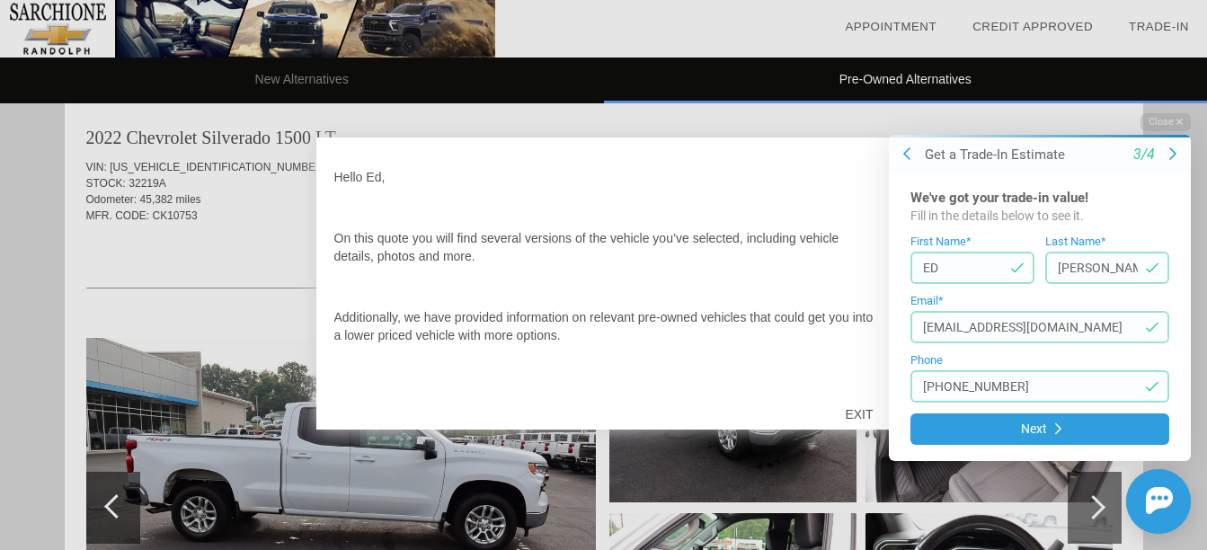
click at [1162, 211] on div "Fill in the details below to see it." at bounding box center [1040, 217] width 259 height 18
click at [1171, 151] on icon at bounding box center [1173, 154] width 7 height 14
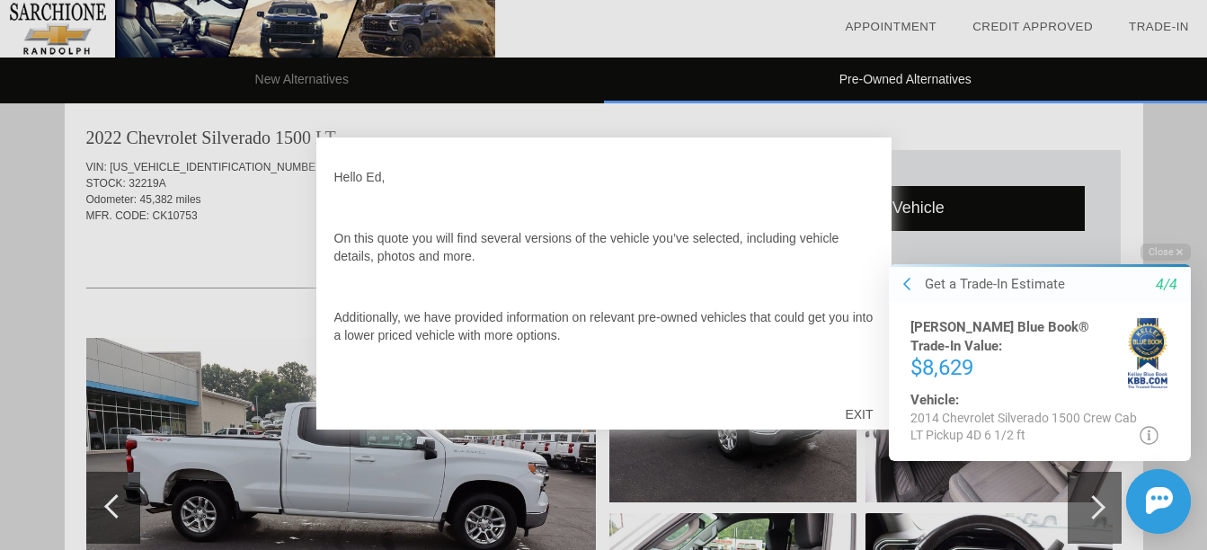
click at [1171, 283] on icon "4/4" at bounding box center [1167, 284] width 22 height 16
click at [958, 263] on div "Close Get a Trade-In Estimate 4/4 [PERSON_NAME] Blue Book® Trade-In Value: $8,6…" at bounding box center [1030, 388] width 324 height 290
click at [858, 185] on p "Hello Ed," at bounding box center [603, 177] width 539 height 18
click at [860, 229] on html "Welcome! Get a Trade-In Estimate 4/4 [PERSON_NAME] Blue Book® Trade-In Value: $…" at bounding box center [1029, 229] width 356 height 0
click at [859, 229] on html "Welcome! Get a Trade-In Estimate 4/4 [PERSON_NAME] Blue Book® Trade-In Value: $…" at bounding box center [1029, 229] width 356 height 0
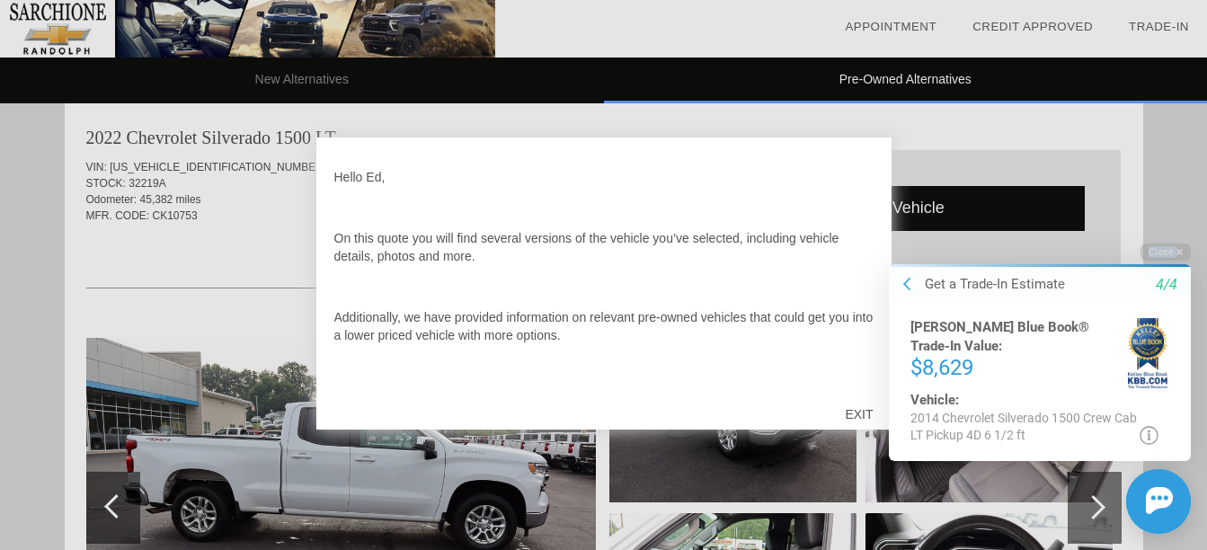
click at [859, 229] on html "Welcome! Get a Trade-In Estimate 4/4 [PERSON_NAME] Blue Book® Trade-In Value: $…" at bounding box center [1029, 229] width 356 height 0
click at [1151, 432] on icon at bounding box center [1149, 434] width 19 height 19
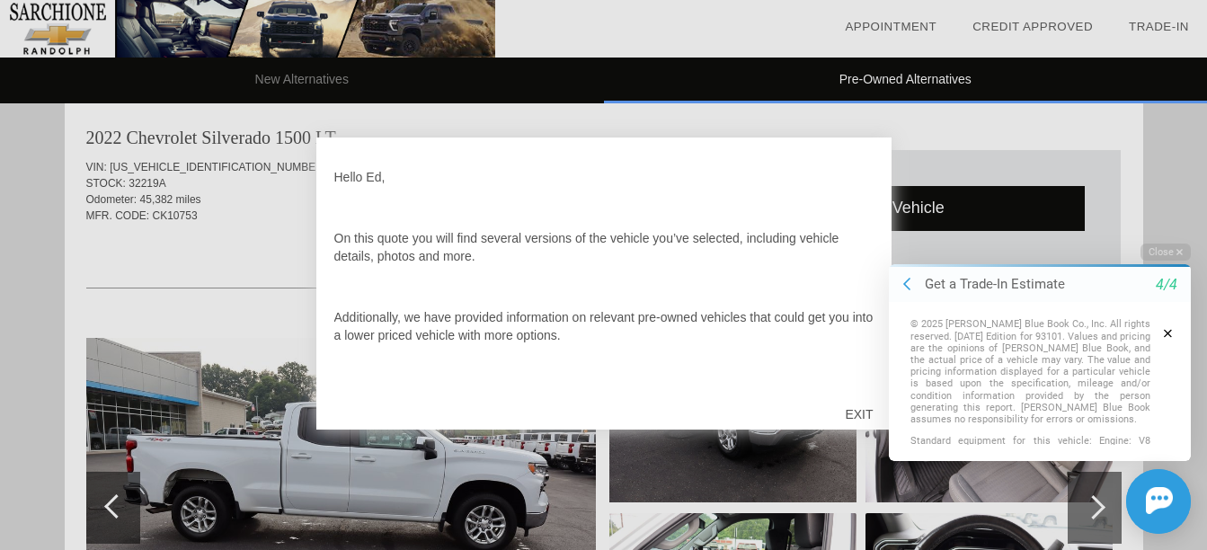
click at [1166, 329] on icon "button" at bounding box center [1168, 332] width 8 height 13
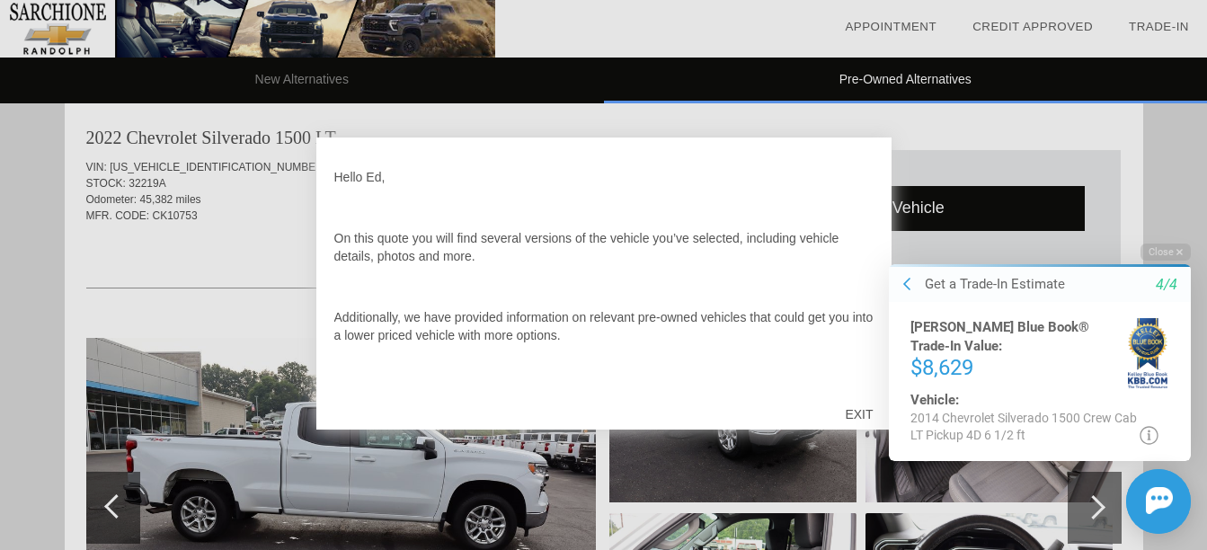
click at [1171, 319] on div "[PERSON_NAME] Blue Book® Trade-In Value: $8,629 Vehicle: 2014 Chevrolet Silvera…" at bounding box center [1040, 380] width 302 height 159
click at [1171, 318] on div "[PERSON_NAME] Blue Book® Trade-In Value: $8,629 Vehicle: 2014 Chevrolet Silvera…" at bounding box center [1040, 380] width 302 height 159
drag, startPoint x: 1171, startPoint y: 318, endPoint x: 1155, endPoint y: 316, distance: 16.3
click at [1155, 316] on div "[PERSON_NAME] Blue Book® Trade-In Value: $8,629 Vehicle: 2014 Chevrolet Silvera…" at bounding box center [1040, 380] width 302 height 159
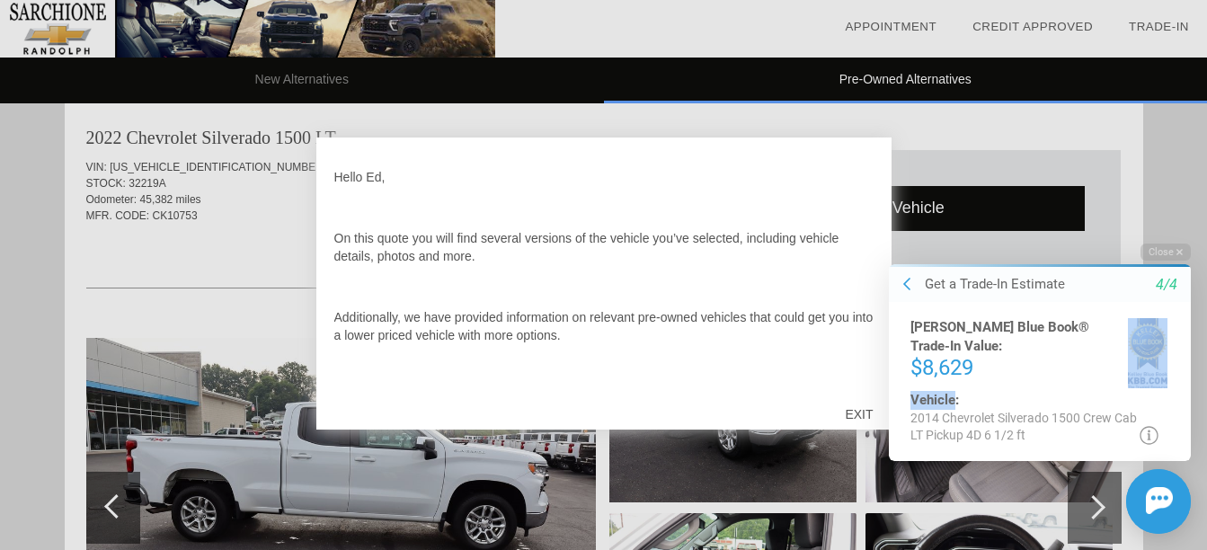
click at [1154, 316] on div "[PERSON_NAME] Blue Book® Trade-In Value: $8,629 Vehicle: 2014 Chevrolet Silvera…" at bounding box center [1040, 380] width 302 height 159
drag, startPoint x: 1154, startPoint y: 316, endPoint x: 1151, endPoint y: 295, distance: 21.9
click at [1151, 293] on div "Get a Trade-In Estimate 4/4" at bounding box center [1058, 283] width 266 height 19
click at [1150, 293] on div "Get a Trade-In Estimate 4/4" at bounding box center [1058, 283] width 266 height 19
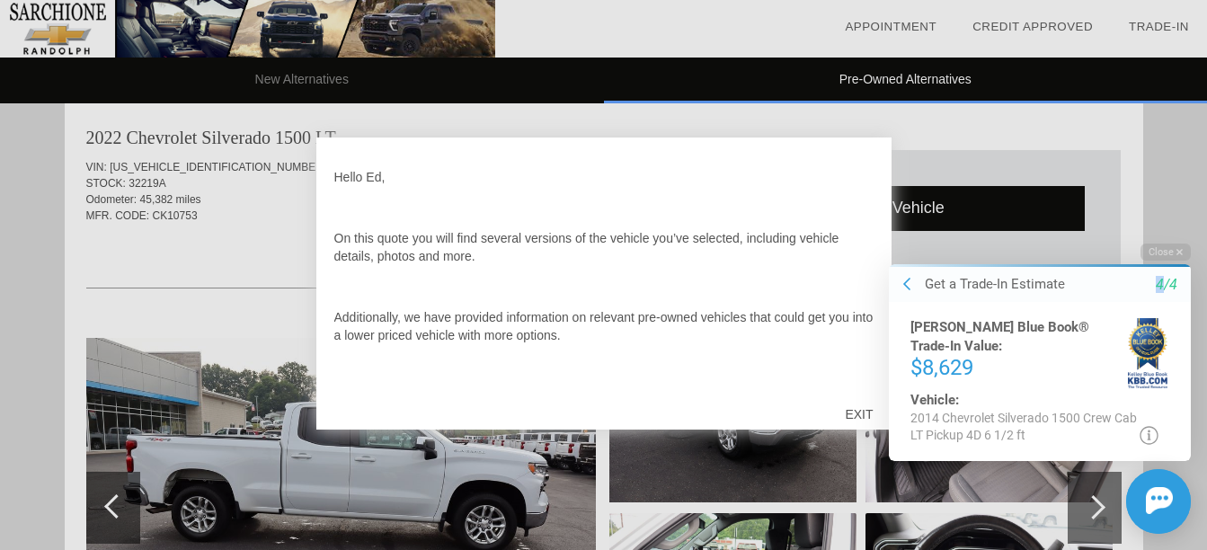
drag, startPoint x: 1150, startPoint y: 295, endPoint x: 1165, endPoint y: 328, distance: 36.6
click at [1165, 328] on img at bounding box center [1148, 352] width 40 height 70
click at [1156, 343] on img at bounding box center [1148, 352] width 40 height 70
click at [1153, 340] on img at bounding box center [1148, 352] width 40 height 70
click at [1146, 336] on img at bounding box center [1148, 352] width 40 height 70
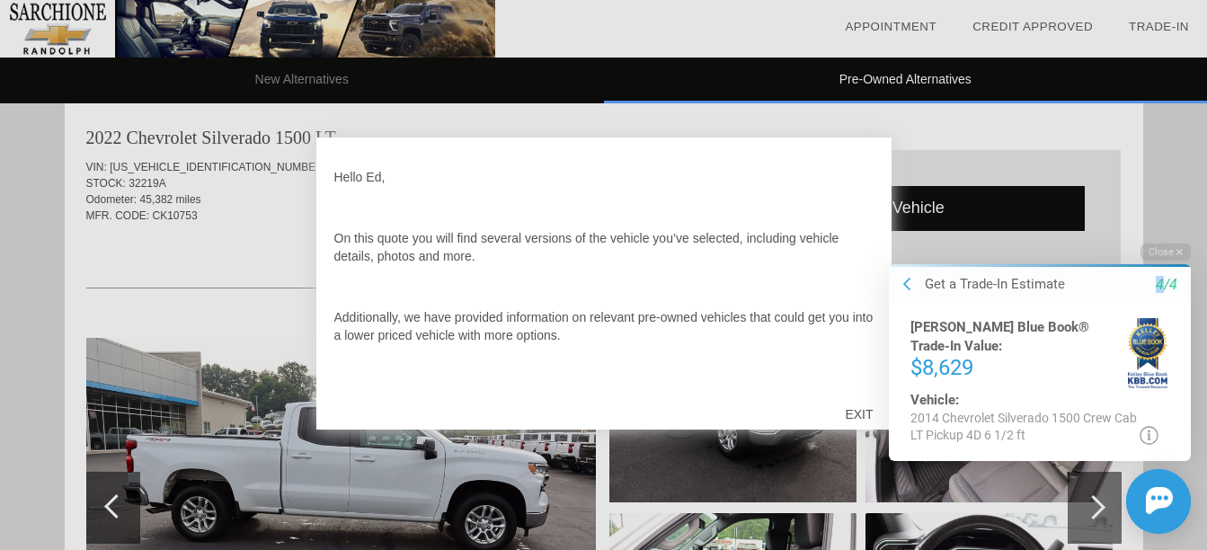
click at [1144, 334] on img at bounding box center [1148, 352] width 40 height 70
click at [1145, 326] on img at bounding box center [1148, 352] width 40 height 70
click at [1148, 316] on div "[PERSON_NAME] Blue Book® Trade-In Value: $8,629 Vehicle: 2014 Chevrolet Silvera…" at bounding box center [1040, 380] width 302 height 159
click at [1155, 312] on div "[PERSON_NAME] Blue Book® Trade-In Value: $8,629 Vehicle: 2014 Chevrolet Silvera…" at bounding box center [1040, 380] width 302 height 159
click at [1158, 315] on div "[PERSON_NAME] Blue Book® Trade-In Value: $8,629 Vehicle: 2014 Chevrolet Silvera…" at bounding box center [1040, 380] width 302 height 159
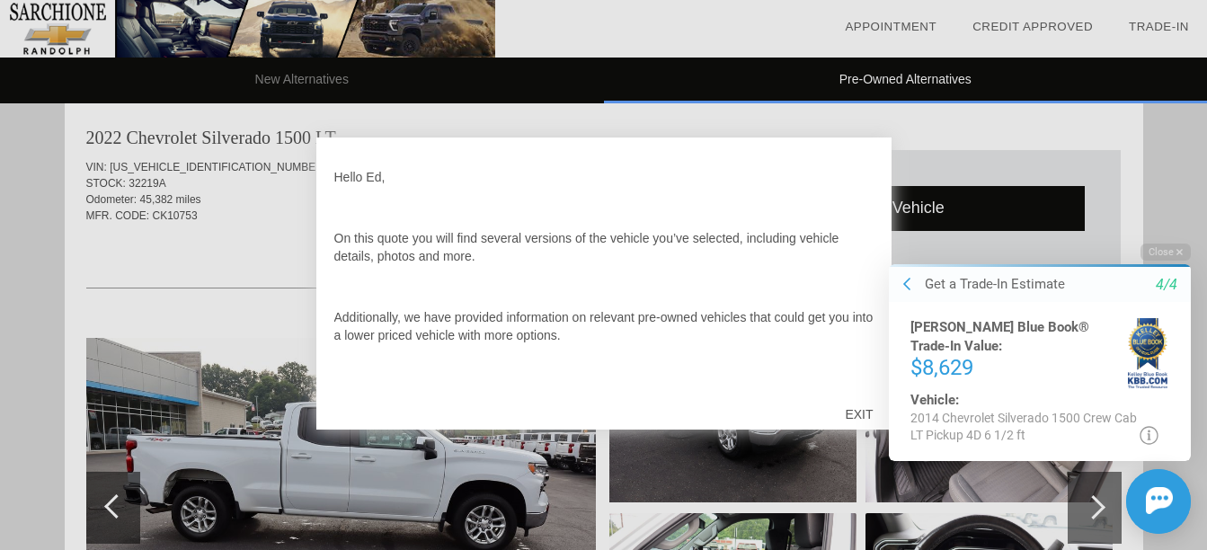
click at [1158, 386] on img at bounding box center [1148, 352] width 40 height 70
click at [1146, 432] on icon at bounding box center [1149, 434] width 19 height 19
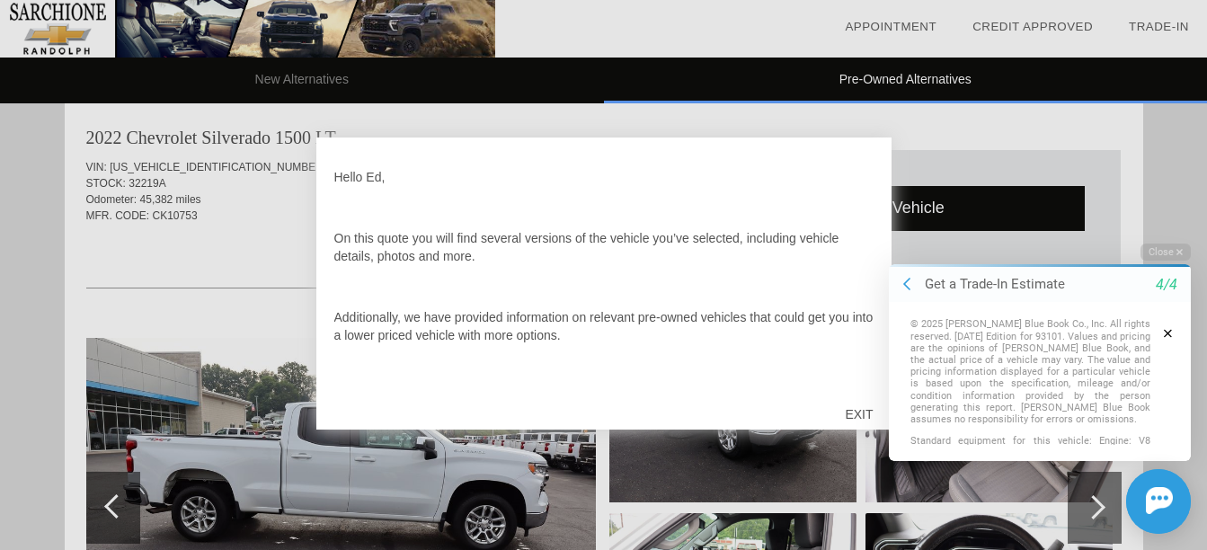
click at [1171, 325] on button "button" at bounding box center [1168, 332] width 35 height 31
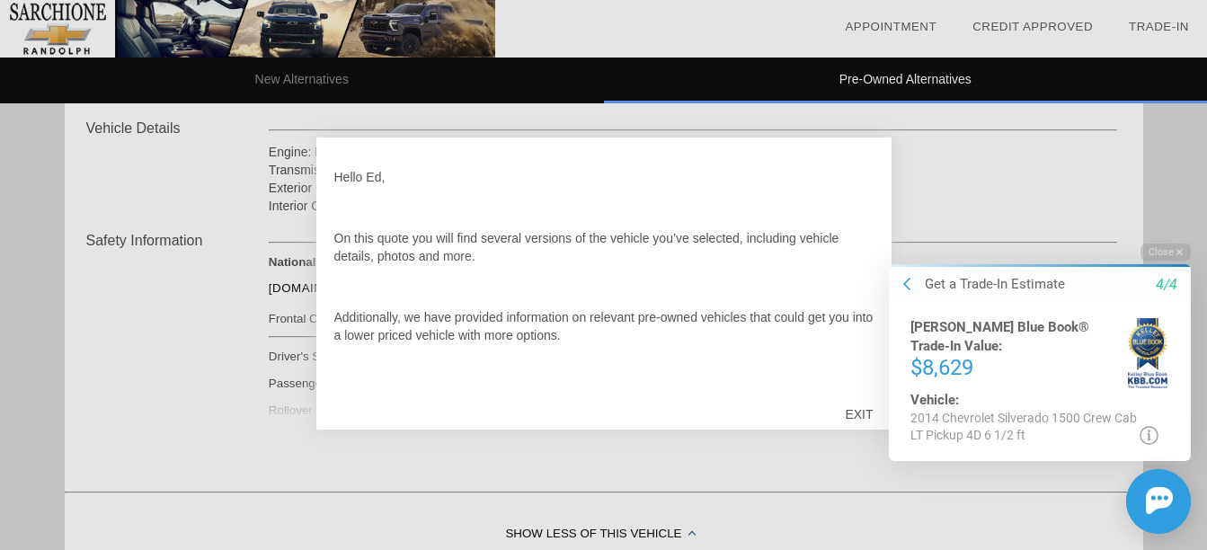
scroll to position [679, 0]
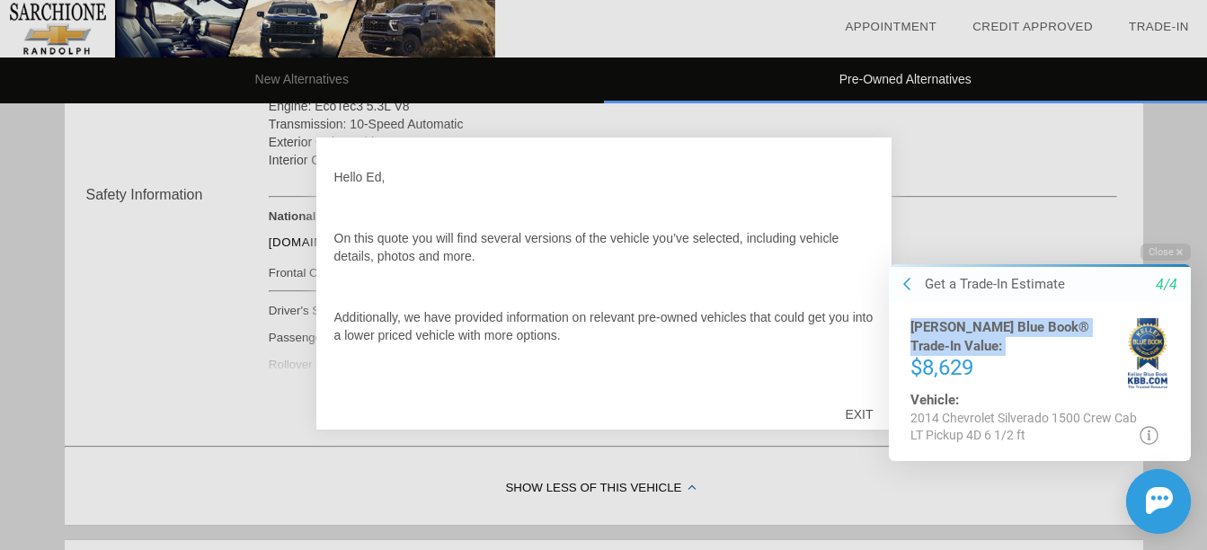
click at [878, 344] on div "Close Get a Trade-In Estimate 4/4 [PERSON_NAME] Blue Book® Trade-In Value: $8,6…" at bounding box center [1030, 388] width 324 height 290
drag, startPoint x: 878, startPoint y: 344, endPoint x: 868, endPoint y: 373, distance: 30.7
click at [868, 373] on div "Close Get a Trade-In Estimate 4/4 [PERSON_NAME] Blue Book® Trade-In Value: $8,6…" at bounding box center [1030, 388] width 324 height 290
click at [864, 229] on html "Welcome! Get a Trade-In Estimate 4/4 [PERSON_NAME] Blue Book® Trade-In Value: $…" at bounding box center [1029, 229] width 356 height 0
click at [867, 229] on html "Welcome! Get a Trade-In Estimate 4/4 [PERSON_NAME] Blue Book® Trade-In Value: $…" at bounding box center [1029, 229] width 356 height 0
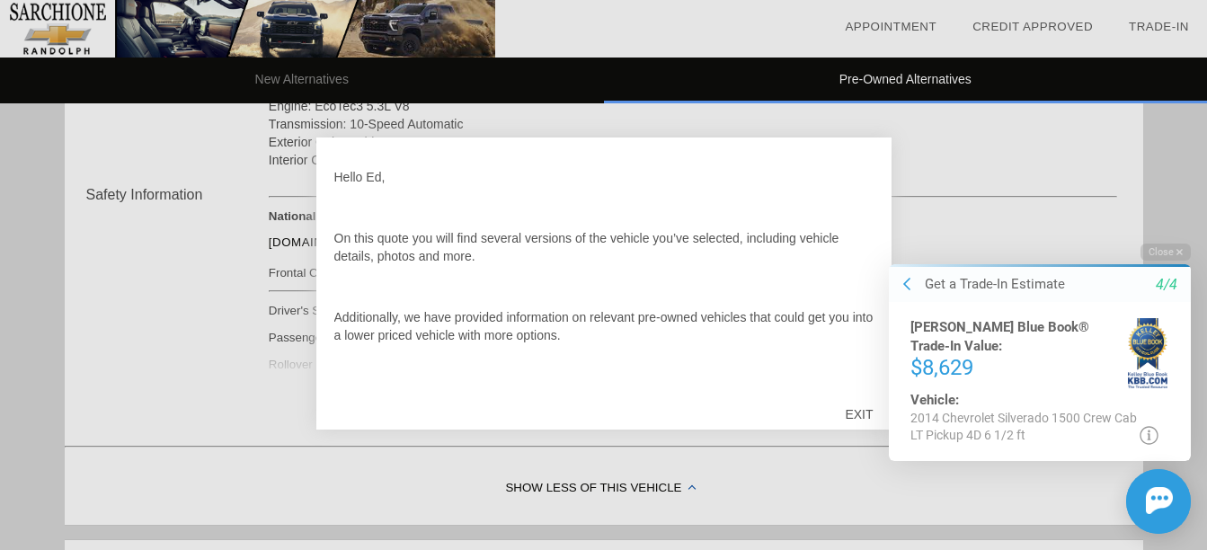
click at [864, 229] on html "Welcome! Get a Trade-In Estimate 4/4 [PERSON_NAME] Blue Book® Trade-In Value: $…" at bounding box center [1029, 229] width 356 height 0
click at [867, 229] on html "Welcome! Get a Trade-In Estimate 4/4 [PERSON_NAME] Blue Book® Trade-In Value: $…" at bounding box center [1029, 229] width 356 height 0
click at [859, 229] on html "Welcome! Get a Trade-In Estimate 4/4 [PERSON_NAME] Blue Book® Trade-In Value: $…" at bounding box center [1029, 229] width 356 height 0
click at [864, 229] on html "Welcome! Get a Trade-In Estimate 4/4 [PERSON_NAME] Blue Book® Trade-In Value: $…" at bounding box center [1029, 229] width 356 height 0
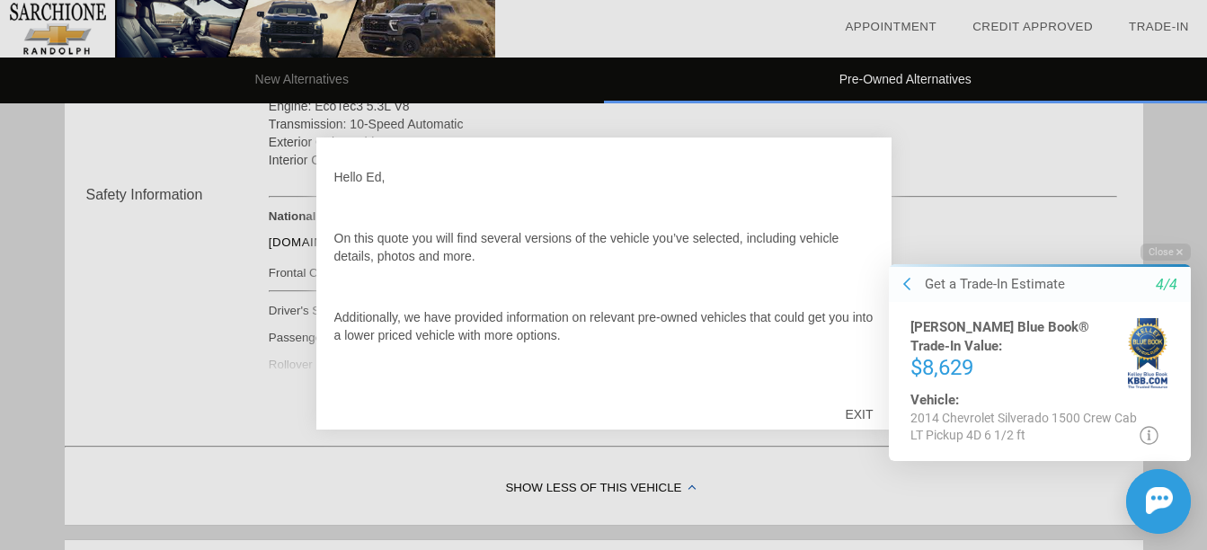
drag, startPoint x: 865, startPoint y: 333, endPoint x: 866, endPoint y: 316, distance: 17.1
click at [866, 229] on html "Welcome! Get a Trade-In Estimate 4/4 [PERSON_NAME] Blue Book® Trade-In Value: $…" at bounding box center [1029, 229] width 356 height 0
click at [867, 229] on html "Welcome! Get a Trade-In Estimate 4/4 [PERSON_NAME] Blue Book® Trade-In Value: $…" at bounding box center [1029, 229] width 356 height 0
drag, startPoint x: 15, startPoint y: 68, endPoint x: 840, endPoint y: 279, distance: 850.8
click at [840, 279] on div "Hello Ed, On this quote you will find several versions of the vehicle you’ve se…" at bounding box center [603, 273] width 539 height 234
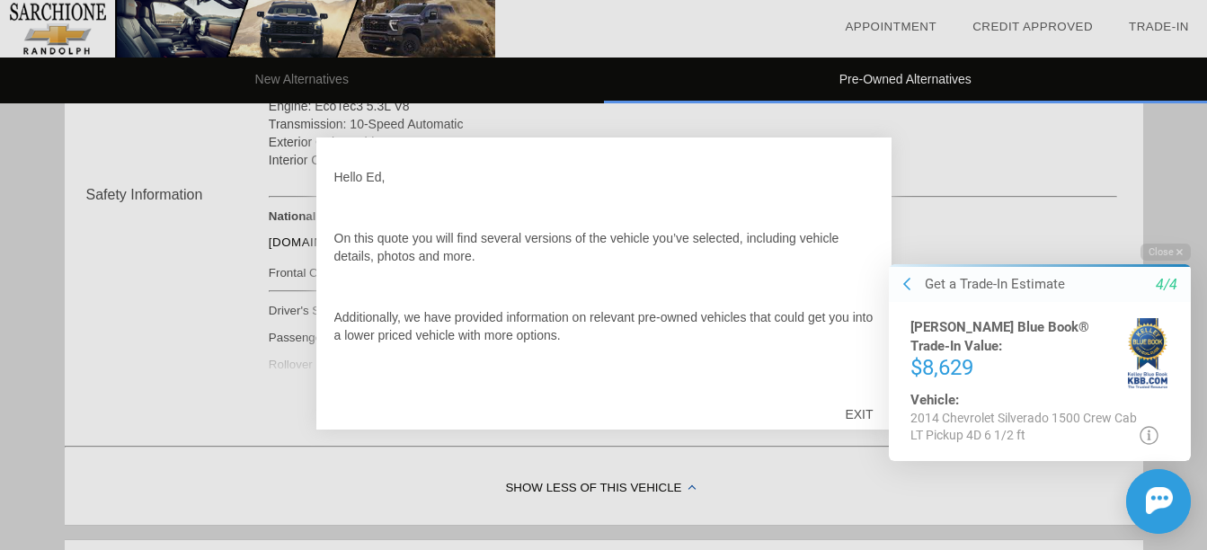
click at [867, 229] on html "Welcome! Get a Trade-In Estimate 4/4 [PERSON_NAME] Blue Book® Trade-In Value: $…" at bounding box center [1029, 229] width 356 height 0
drag, startPoint x: 873, startPoint y: 244, endPoint x: 866, endPoint y: 252, distance: 10.8
click at [866, 229] on html "Welcome! Get a Trade-In Estimate 4/4 [PERSON_NAME] Blue Book® Trade-In Value: $…" at bounding box center [1029, 229] width 356 height 0
drag, startPoint x: 14, startPoint y: 22, endPoint x: 830, endPoint y: 285, distance: 856.6
click at [830, 285] on div "Hello Ed, On this quote you will find several versions of the vehicle you’ve se…" at bounding box center [603, 273] width 539 height 234
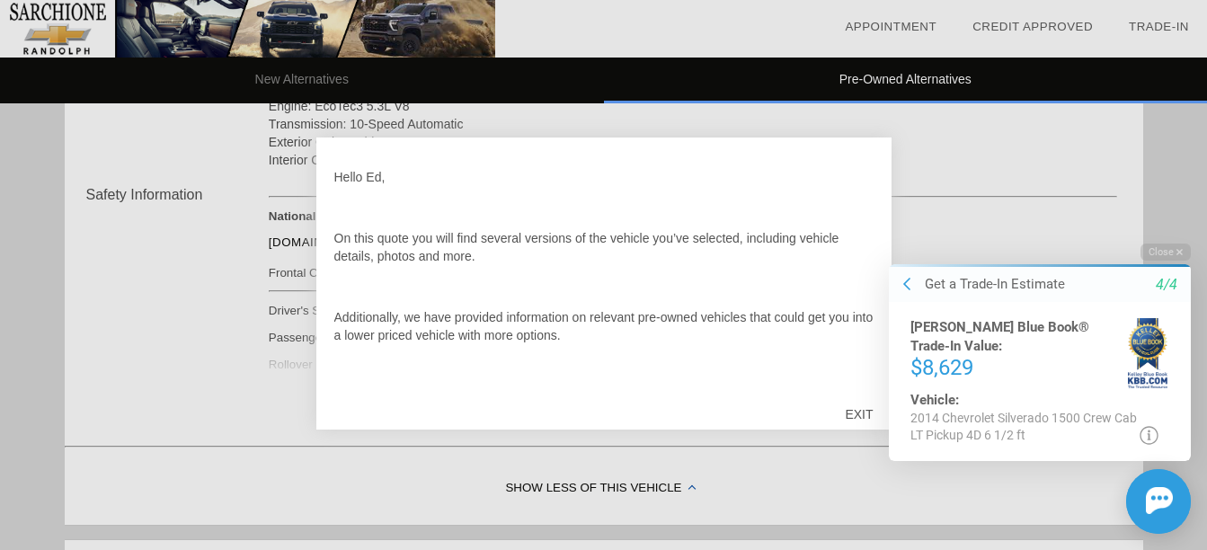
click at [865, 229] on html "Welcome! Get a Trade-In Estimate 4/4 [PERSON_NAME] Blue Book® Trade-In Value: $…" at bounding box center [1029, 229] width 356 height 0
drag, startPoint x: 864, startPoint y: 239, endPoint x: 859, endPoint y: 252, distance: 13.4
click at [860, 229] on html "Welcome! Get a Trade-In Estimate 4/4 [PERSON_NAME] Blue Book® Trade-In Value: $…" at bounding box center [1029, 229] width 356 height 0
click at [868, 229] on html "Welcome! Get a Trade-In Estimate 4/4 [PERSON_NAME] Blue Book® Trade-In Value: $…" at bounding box center [1029, 229] width 356 height 0
click at [860, 229] on html "Welcome! Get a Trade-In Estimate 4/4 [PERSON_NAME] Blue Book® Trade-In Value: $…" at bounding box center [1029, 229] width 356 height 0
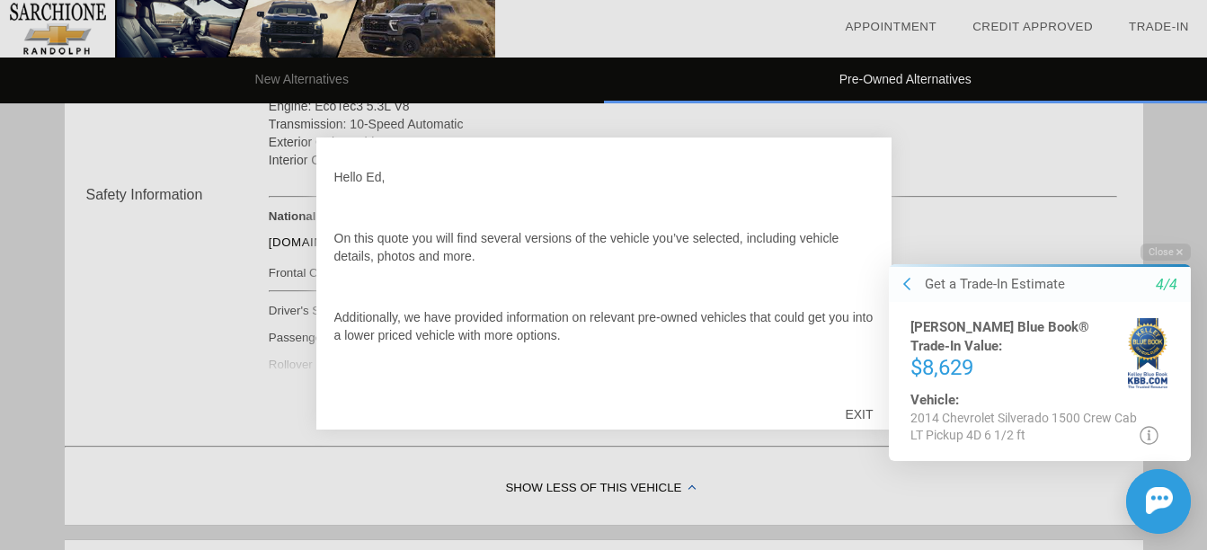
click at [841, 268] on div "Hello Ed, On this quote you will find several versions of the vehicle you’ve se…" at bounding box center [603, 273] width 539 height 234
click at [871, 229] on html "Welcome! Get a Trade-In Estimate 4/4 [PERSON_NAME] Blue Book® Trade-In Value: $…" at bounding box center [1029, 229] width 356 height 0
click at [866, 229] on html "Welcome! Get a Trade-In Estimate 4/4 [PERSON_NAME] Blue Book® Trade-In Value: $…" at bounding box center [1029, 229] width 356 height 0
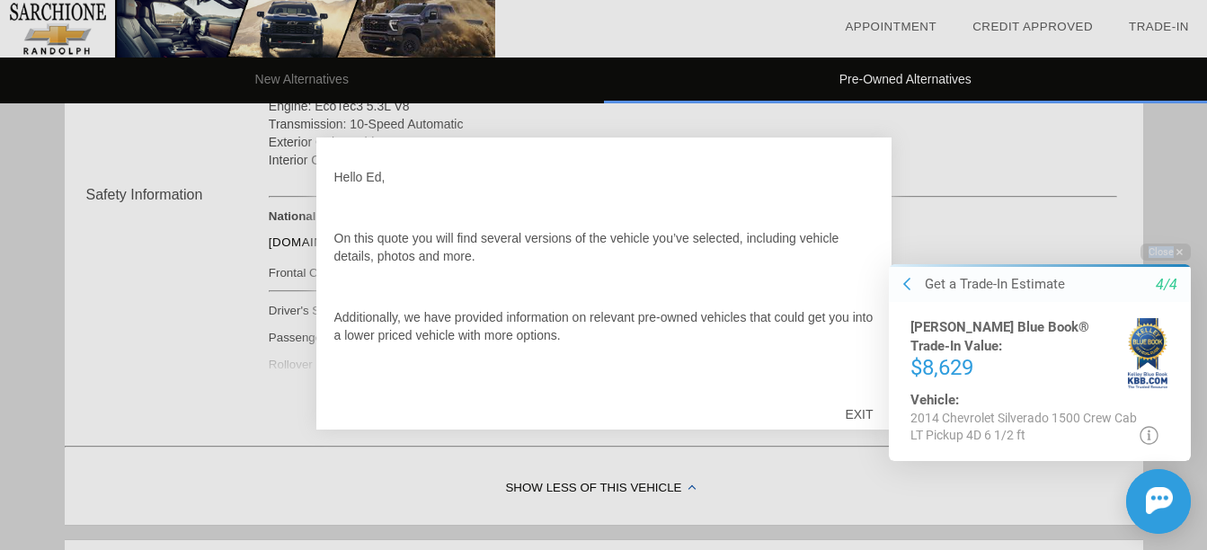
click at [866, 229] on html "Welcome! Get a Trade-In Estimate 4/4 [PERSON_NAME] Blue Book® Trade-In Value: $…" at bounding box center [1029, 229] width 356 height 0
click at [857, 229] on html "Welcome! Get a Trade-In Estimate 4/4 [PERSON_NAME] Blue Book® Trade-In Value: $…" at bounding box center [1029, 229] width 356 height 0
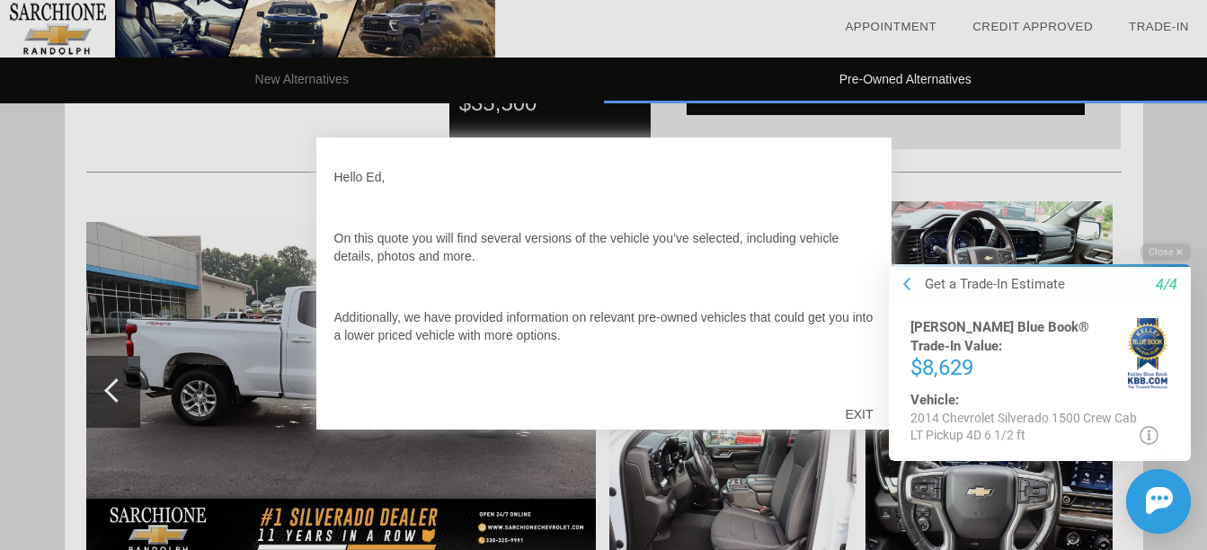
scroll to position [1118, 0]
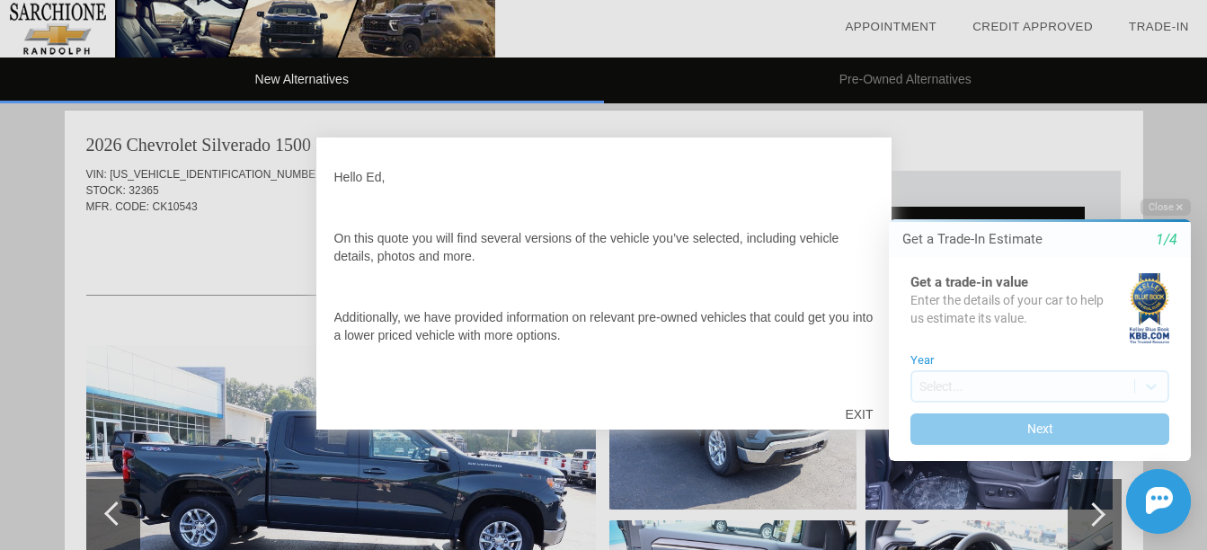
click at [861, 183] on html "Welcome! Get a Trade-In Estimate 1/4 Get a trade-in value Enter the details of …" at bounding box center [1029, 183] width 356 height 0
click at [857, 183] on html "Welcome! Get a Trade-In Estimate 1/4 Get a trade-in value Enter the details of …" at bounding box center [1029, 183] width 356 height 0
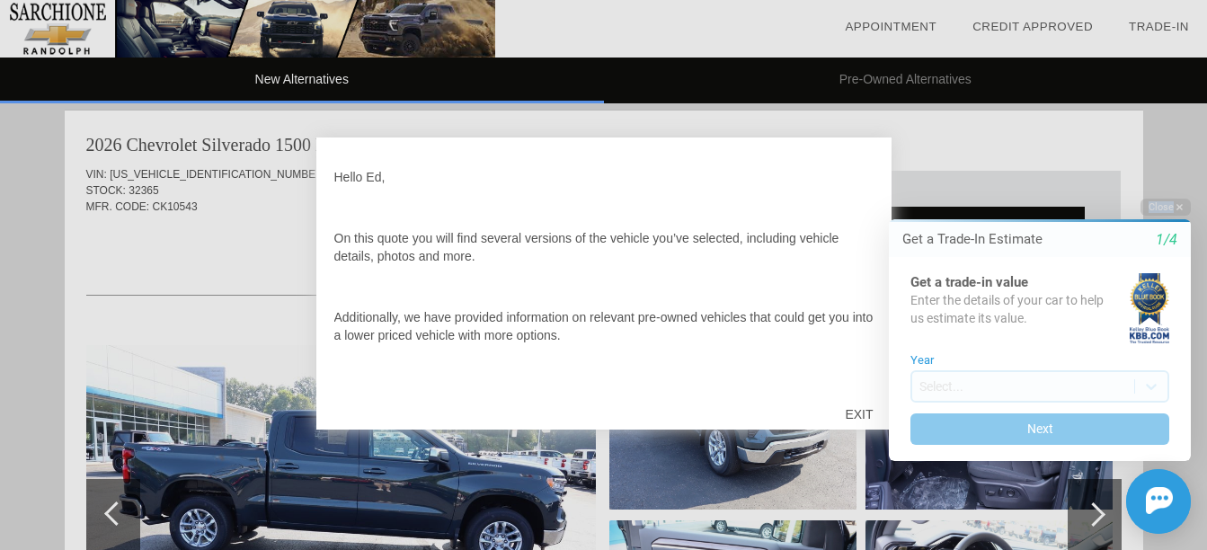
click at [859, 183] on html "Welcome! Get a Trade-In Estimate 1/4 Get a trade-in value Enter the details of …" at bounding box center [1029, 183] width 356 height 0
drag, startPoint x: 7, startPoint y: 223, endPoint x: 647, endPoint y: 388, distance: 661.1
click at [647, 388] on p "Once you’ve browsed the details in this quote, don’t forget to click on schedul…" at bounding box center [603, 405] width 539 height 36
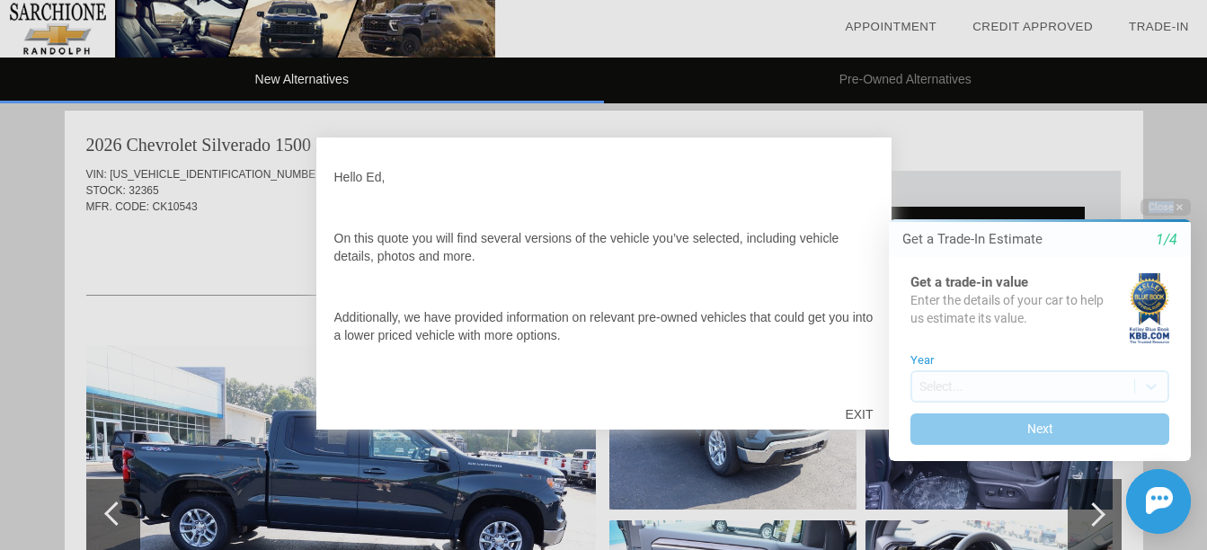
click at [647, 388] on p "Once you’ve browsed the details in this quote, don’t forget to click on schedul…" at bounding box center [603, 405] width 539 height 36
